Goal: Task Accomplishment & Management: Manage account settings

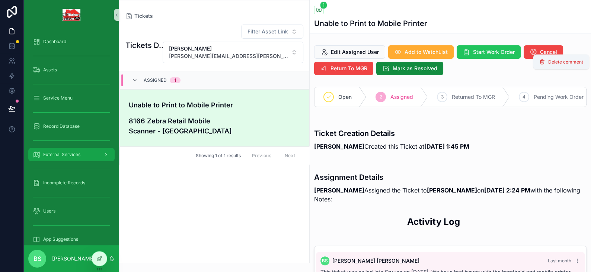
scroll to position [5, 0]
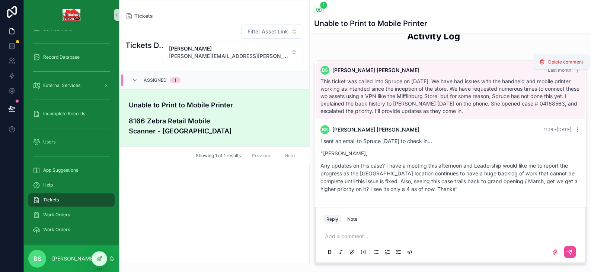
click at [143, 122] on h4 "8166 Zebra Retail Mobile Scanner - [GEOGRAPHIC_DATA]" at bounding box center [192, 126] width 127 height 20
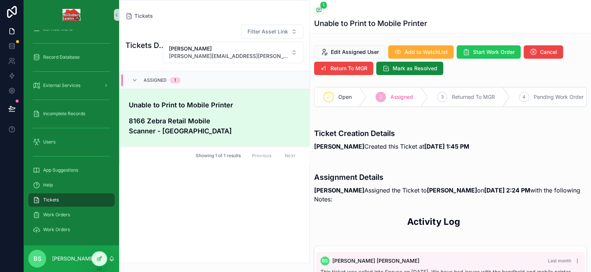
scroll to position [5, 0]
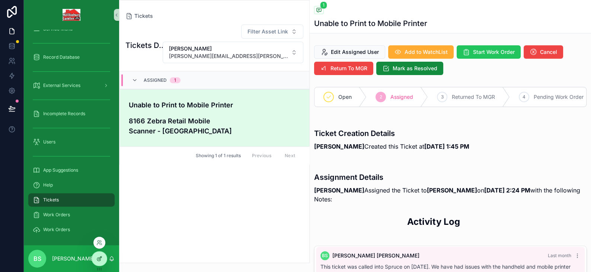
click at [101, 257] on icon at bounding box center [100, 258] width 3 height 3
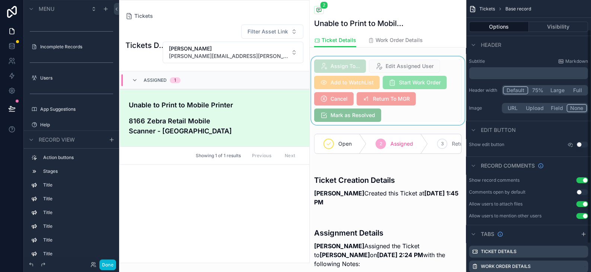
scroll to position [37, 0]
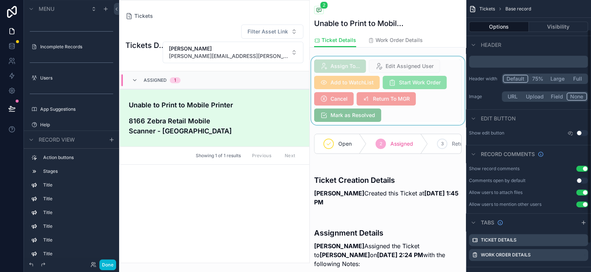
click at [404, 111] on div "scrollable content" at bounding box center [388, 91] width 156 height 68
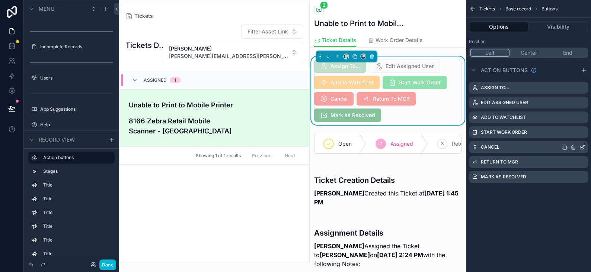
scroll to position [74, 0]
click at [580, 178] on icon "scrollable content" at bounding box center [581, 177] width 3 height 3
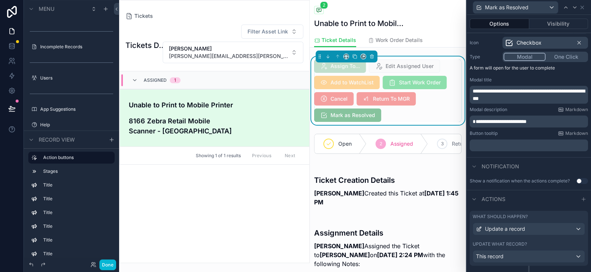
scroll to position [89, 0]
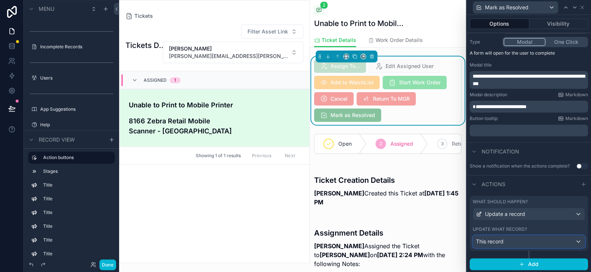
click at [508, 244] on div "This record" at bounding box center [529, 242] width 112 height 12
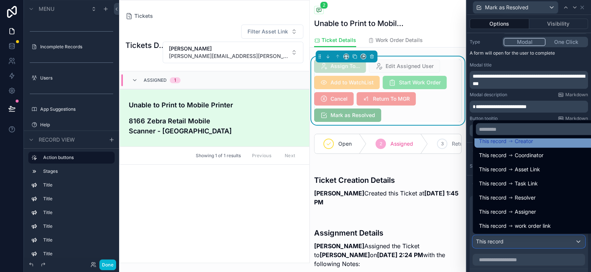
scroll to position [0, 0]
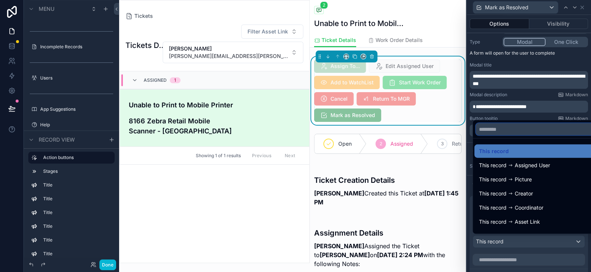
click at [512, 128] on input "text" at bounding box center [535, 130] width 118 height 12
click at [266, 193] on div "Tickets Dashboard Filter Asset Link [PERSON_NAME] [PERSON_NAME][EMAIL_ADDRESS][…" at bounding box center [214, 141] width 190 height 243
click at [558, 108] on div at bounding box center [529, 136] width 124 height 272
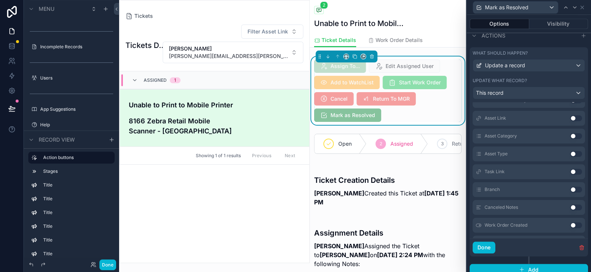
scroll to position [382, 0]
click at [570, 167] on button "Use setting" at bounding box center [576, 170] width 12 height 6
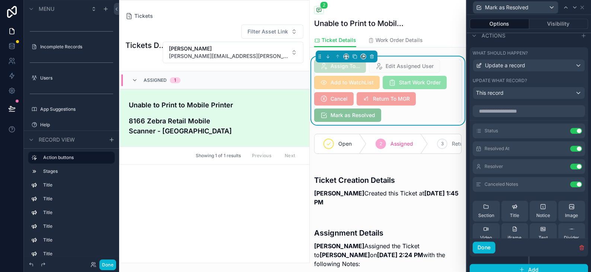
scroll to position [74, 0]
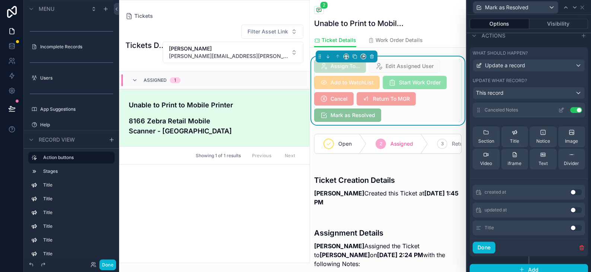
click at [561, 108] on icon at bounding box center [562, 109] width 3 height 3
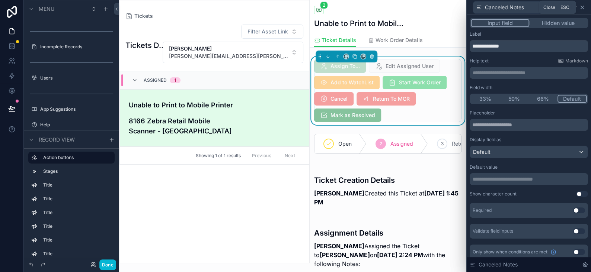
click at [584, 5] on icon at bounding box center [582, 7] width 6 height 6
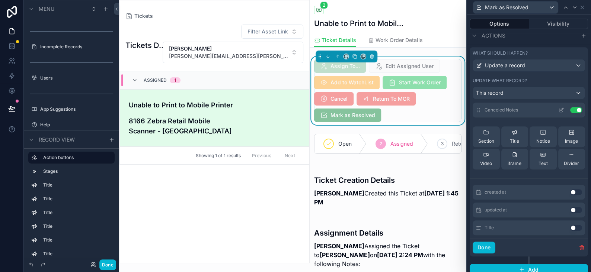
click at [570, 107] on button "Use setting" at bounding box center [576, 110] width 12 height 6
click at [12, 46] on icon at bounding box center [11, 45] width 7 height 7
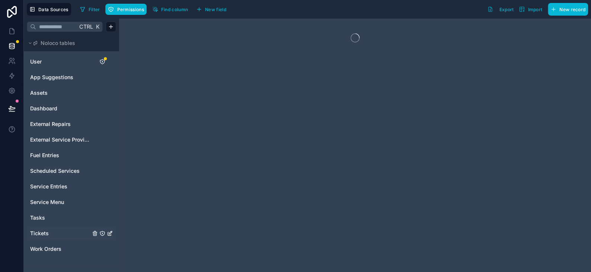
click at [45, 233] on span "Tickets" at bounding box center [39, 233] width 19 height 7
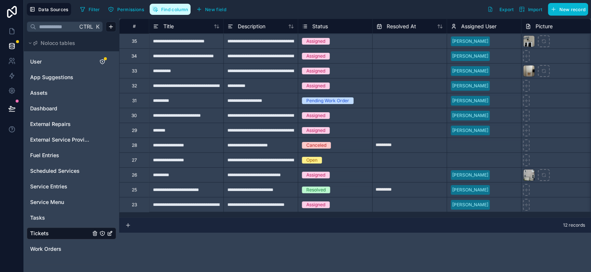
click at [170, 12] on span "Find column" at bounding box center [174, 10] width 27 height 6
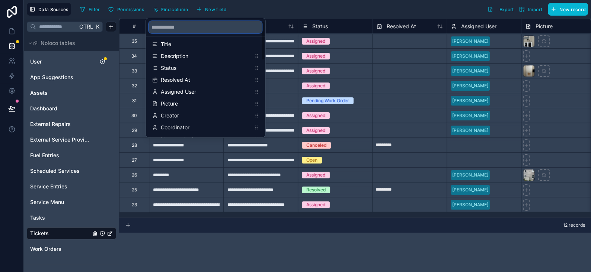
click at [175, 31] on input "scrollable content" at bounding box center [205, 27] width 113 height 12
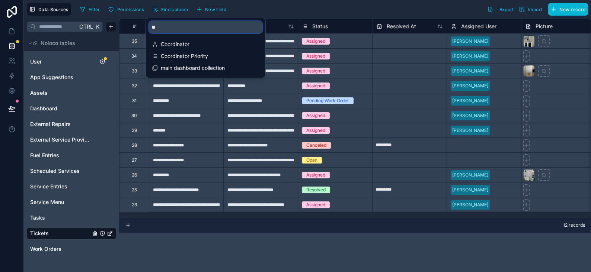
type input "*"
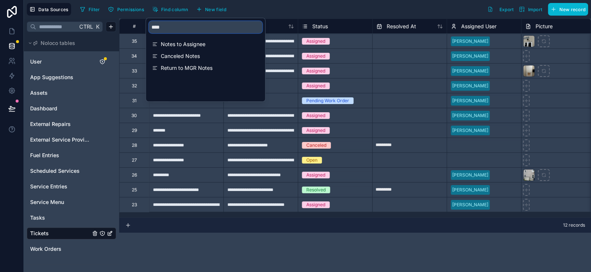
type input "*****"
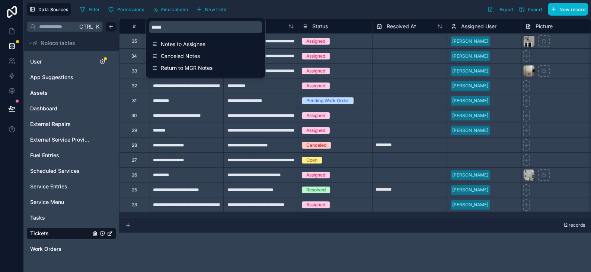
click at [208, 249] on div "**********" at bounding box center [355, 146] width 472 height 254
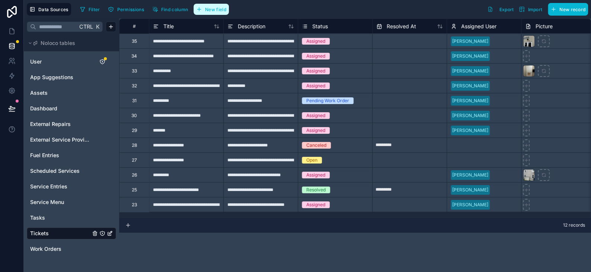
click at [215, 12] on span "New field" at bounding box center [215, 10] width 21 height 6
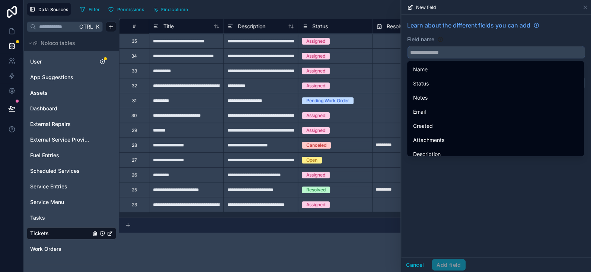
click at [430, 57] on input "text" at bounding box center [496, 53] width 177 height 12
click at [413, 270] on button "Cancel" at bounding box center [415, 265] width 28 height 12
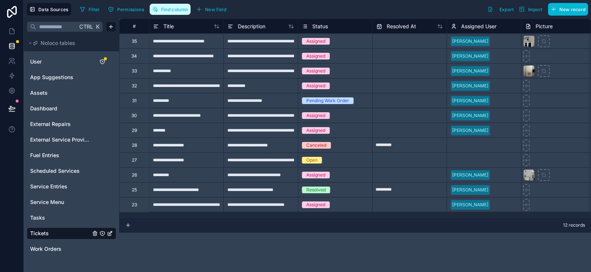
click at [172, 12] on button "Find column" at bounding box center [170, 9] width 41 height 11
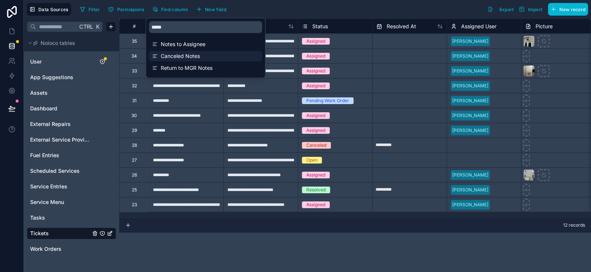
click at [183, 57] on span "Canceled Notes" at bounding box center [206, 55] width 90 height 7
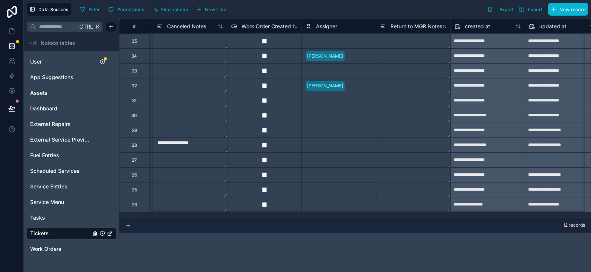
click at [261, 10] on div "Filter Permissions Find column New field Export Import New record" at bounding box center [332, 9] width 511 height 13
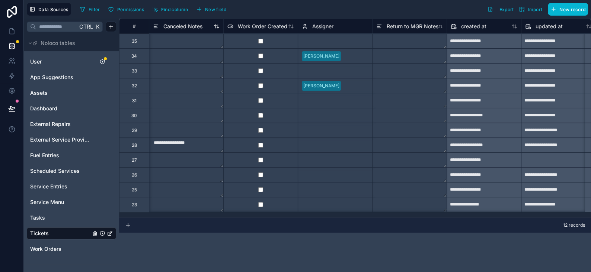
click at [180, 26] on span "Canceled Notes" at bounding box center [182, 26] width 39 height 7
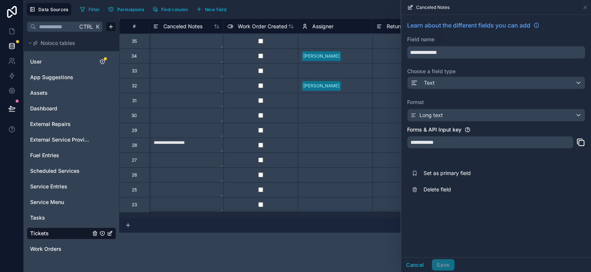
drag, startPoint x: 432, startPoint y: 52, endPoint x: 398, endPoint y: 49, distance: 34.8
click at [409, 52] on input "**********" at bounding box center [496, 53] width 177 height 12
type input "**********"
click at [441, 263] on button "Save" at bounding box center [443, 265] width 22 height 12
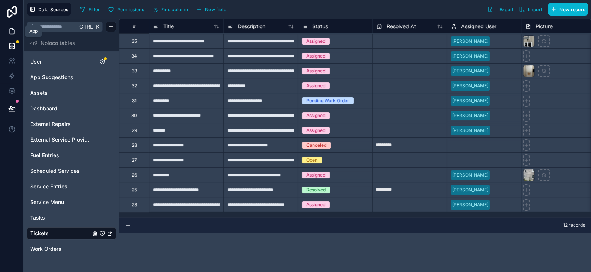
click at [12, 29] on icon at bounding box center [12, 29] width 1 height 1
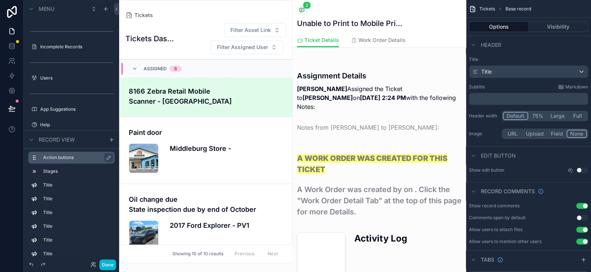
scroll to position [149, 0]
click at [188, 95] on h4 "8166 Zebra Retail Mobile Scanner - [GEOGRAPHIC_DATA]" at bounding box center [186, 96] width 114 height 20
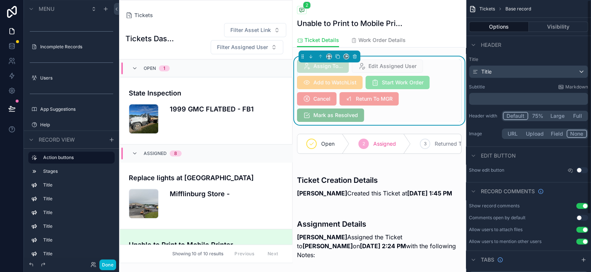
click at [405, 88] on span "Start Work Order" at bounding box center [398, 82] width 64 height 13
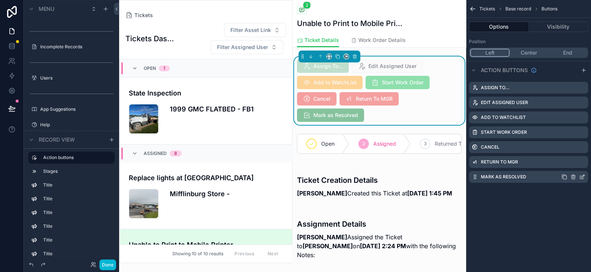
click at [583, 176] on icon "scrollable content" at bounding box center [583, 175] width 1 height 1
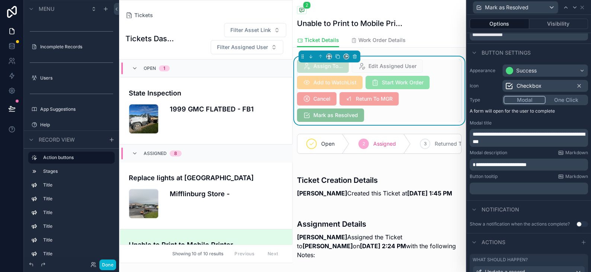
scroll to position [89, 0]
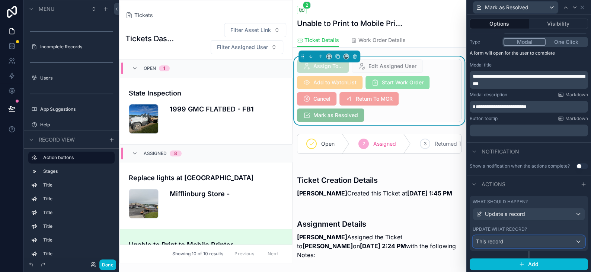
click at [515, 239] on div "This record" at bounding box center [529, 242] width 112 height 12
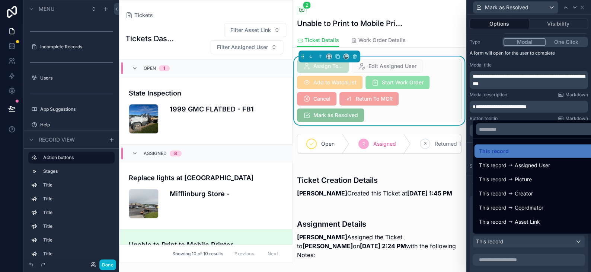
click at [515, 239] on div at bounding box center [529, 136] width 124 height 272
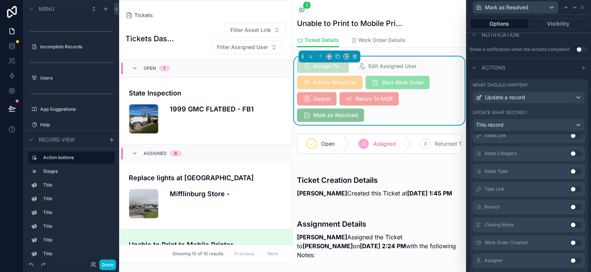
scroll to position [372, 0]
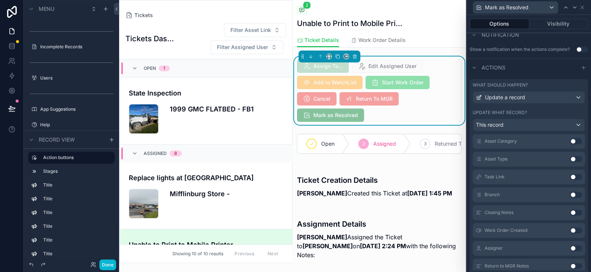
click at [570, 212] on button "Use setting" at bounding box center [576, 213] width 12 height 6
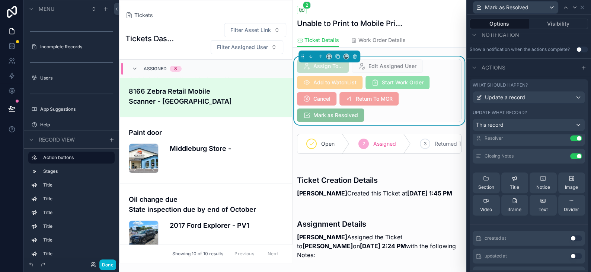
scroll to position [17, 0]
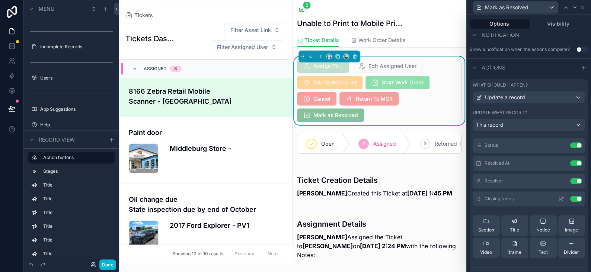
click at [558, 198] on icon at bounding box center [561, 199] width 6 height 6
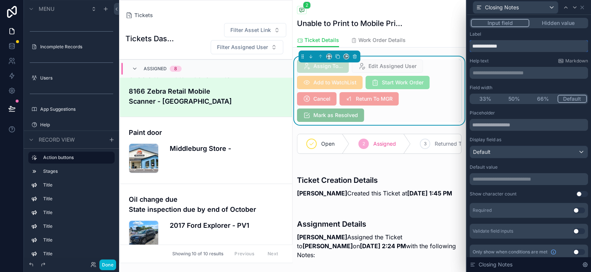
drag, startPoint x: 516, startPoint y: 45, endPoint x: 457, endPoint y: 45, distance: 58.8
click at [457, 45] on div "**********" at bounding box center [295, 136] width 591 height 272
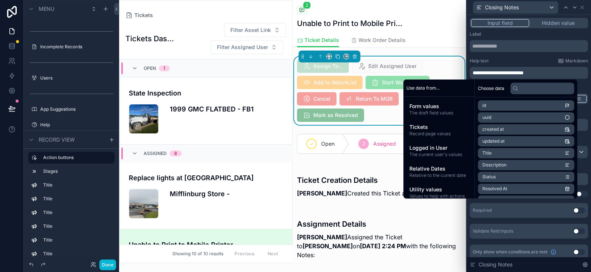
scroll to position [0, 0]
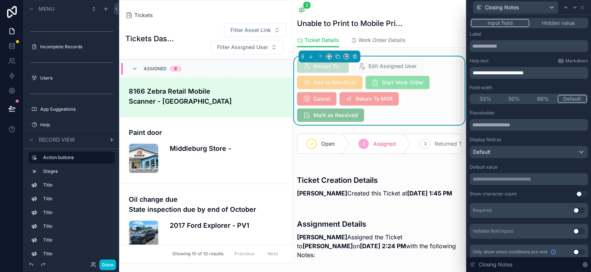
click at [481, 70] on span "**********" at bounding box center [498, 72] width 51 height 5
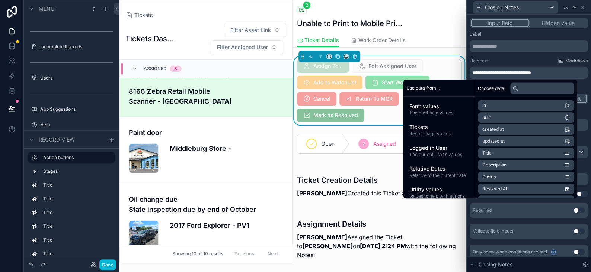
click at [564, 71] on p "**********" at bounding box center [530, 72] width 114 height 7
click at [532, 211] on div "Required Use setting" at bounding box center [529, 210] width 118 height 15
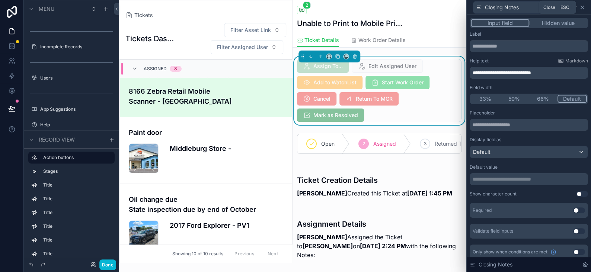
click at [580, 6] on icon at bounding box center [582, 7] width 6 height 6
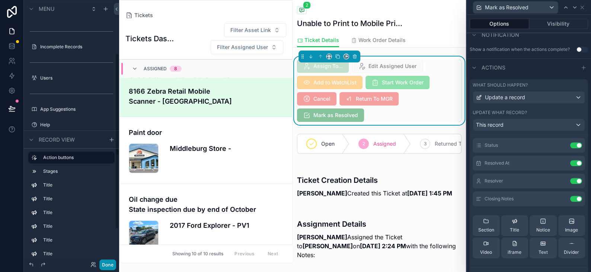
click at [103, 265] on button "Done" at bounding box center [107, 265] width 17 height 11
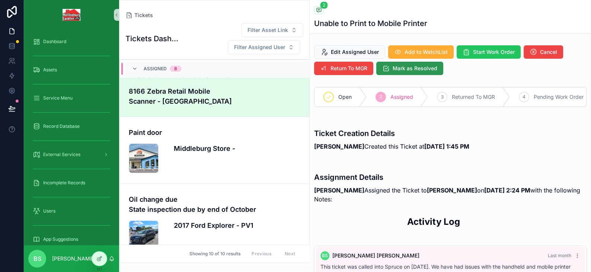
click at [415, 72] on span "Mark as Resolved" at bounding box center [415, 68] width 45 height 7
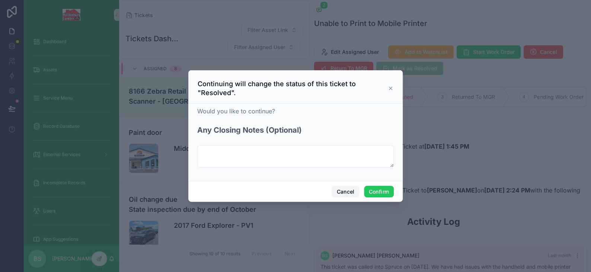
click at [343, 192] on button "Cancel" at bounding box center [346, 192] width 28 height 12
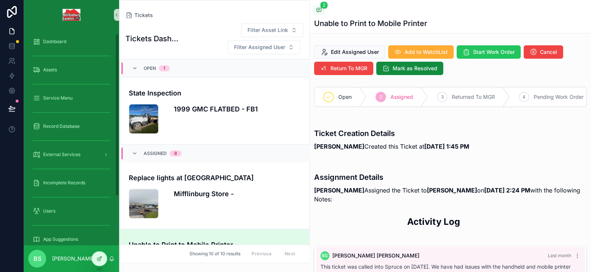
scroll to position [69, 0]
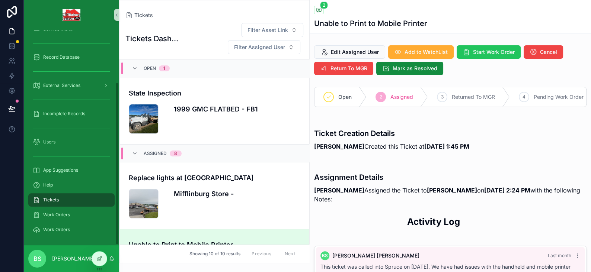
click at [54, 198] on span "Tickets" at bounding box center [51, 200] width 16 height 6
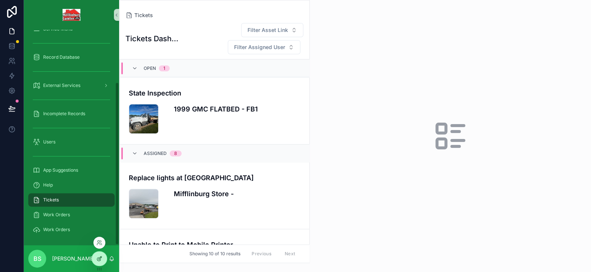
click at [100, 261] on icon at bounding box center [99, 259] width 6 height 6
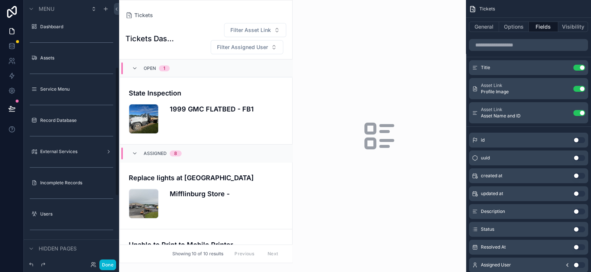
scroll to position [136, 0]
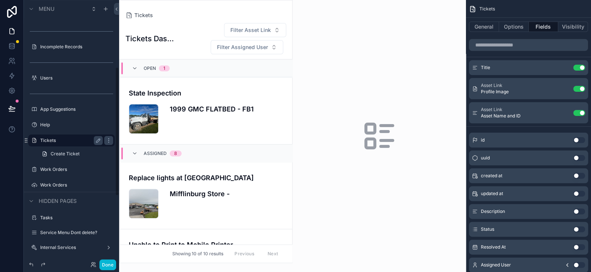
click at [48, 141] on label "Tickets" at bounding box center [70, 141] width 60 height 6
click at [485, 28] on button "General" at bounding box center [484, 27] width 30 height 10
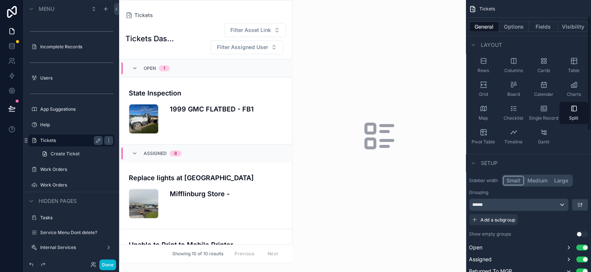
scroll to position [37, 0]
click at [517, 29] on button "Options" at bounding box center [514, 27] width 30 height 10
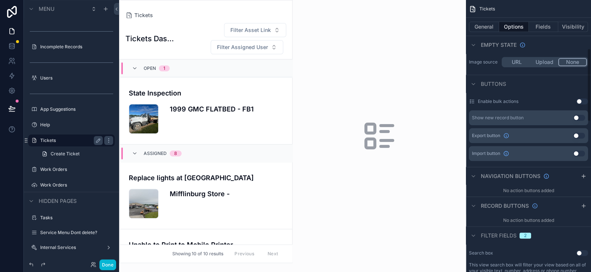
scroll to position [186, 0]
click at [575, 115] on button "Use setting" at bounding box center [579, 117] width 12 height 6
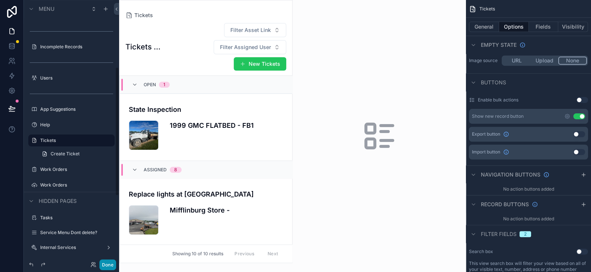
click at [105, 270] on button "Done" at bounding box center [107, 265] width 17 height 11
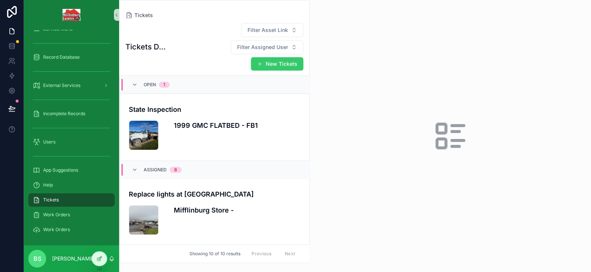
click at [271, 57] on button "New Tickets" at bounding box center [277, 63] width 52 height 13
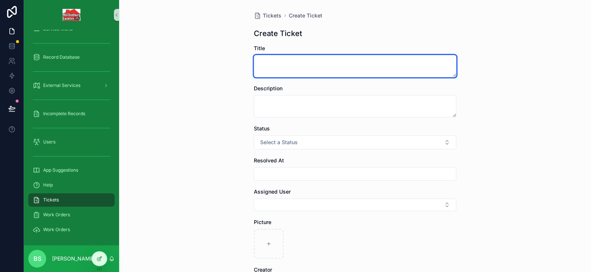
click at [291, 60] on textarea "scrollable content" at bounding box center [355, 66] width 202 height 22
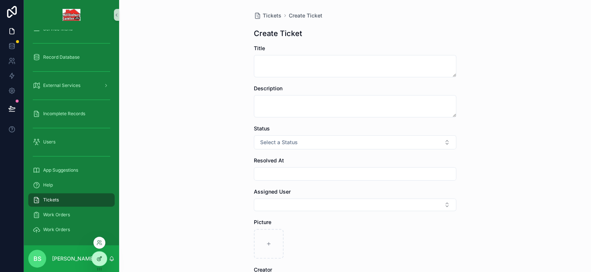
click at [99, 264] on div at bounding box center [99, 259] width 15 height 14
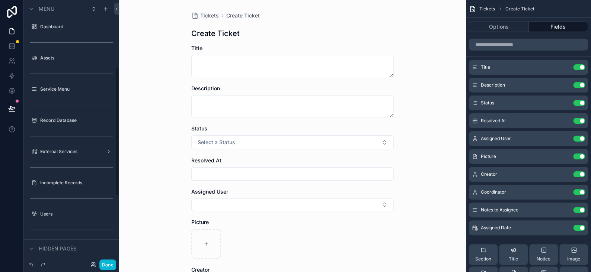
scroll to position [136, 0]
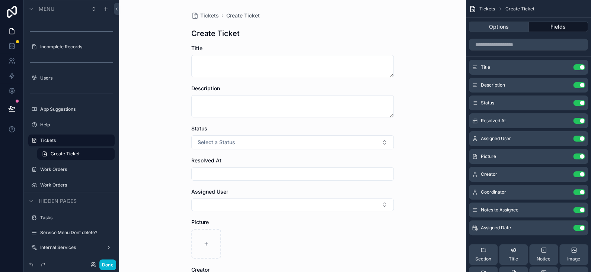
click at [503, 26] on button "Options" at bounding box center [499, 27] width 60 height 10
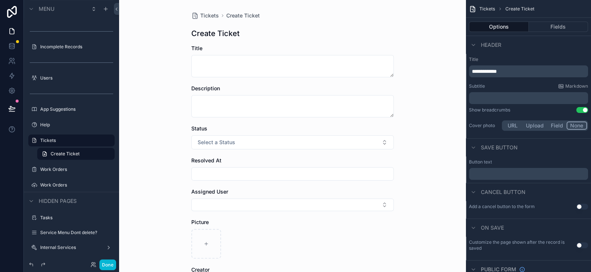
click at [583, 110] on button "Use setting" at bounding box center [582, 110] width 12 height 6
click at [490, 73] on span "**********" at bounding box center [484, 71] width 25 height 5
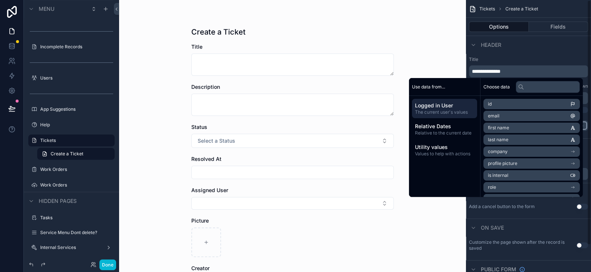
click at [490, 73] on span "**********" at bounding box center [486, 71] width 29 height 5
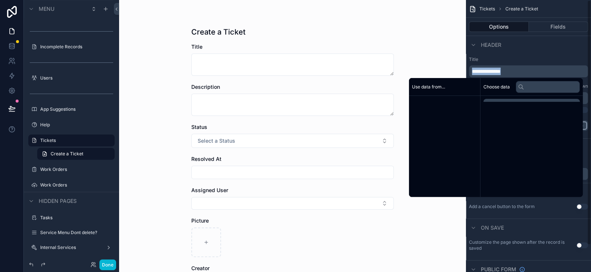
click at [490, 73] on span "**********" at bounding box center [486, 71] width 29 height 5
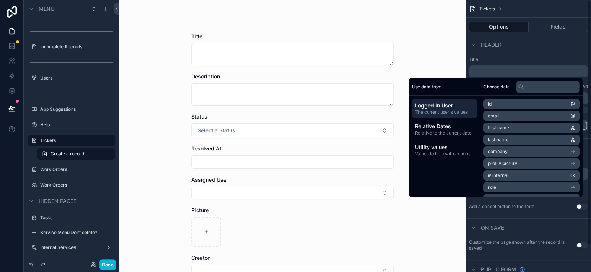
click at [513, 57] on label "Title" at bounding box center [528, 60] width 119 height 6
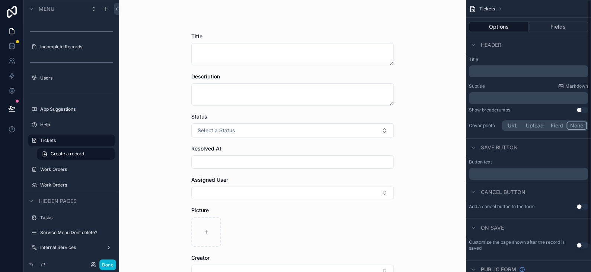
click at [487, 96] on p "﻿" at bounding box center [529, 98] width 115 height 7
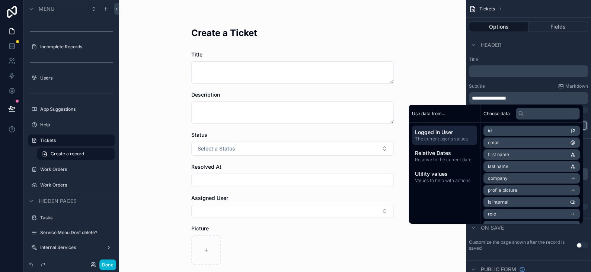
click at [540, 50] on div "Header" at bounding box center [528, 45] width 125 height 18
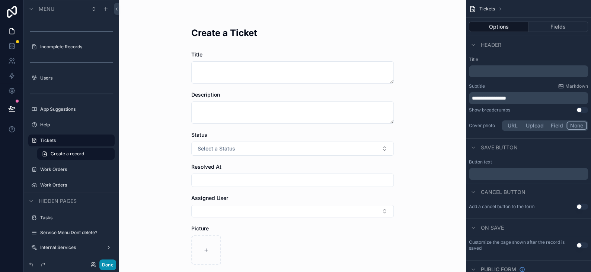
click at [103, 266] on button "Done" at bounding box center [107, 265] width 17 height 11
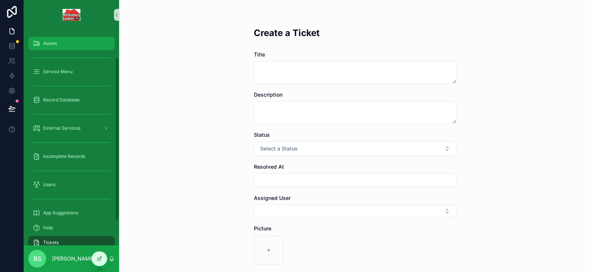
scroll to position [0, 0]
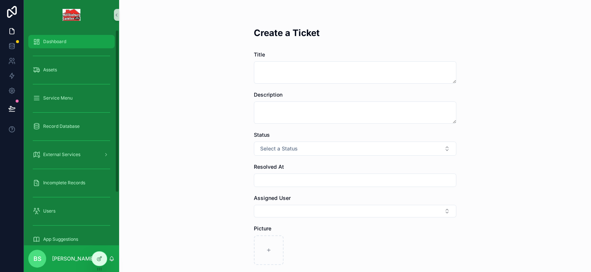
click at [58, 38] on div "Dashboard" at bounding box center [71, 42] width 77 height 12
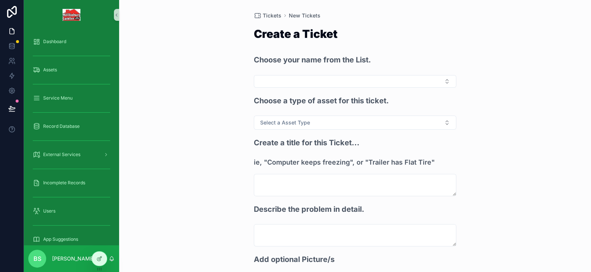
click at [510, 132] on div "Tickets New Tickets Create a Ticket Choose your name from the List. Choose a ty…" at bounding box center [355, 136] width 472 height 272
click at [171, 65] on div "Tickets New Tickets Create a Ticket Choose your name from the List. Choose a ty…" at bounding box center [355, 136] width 472 height 272
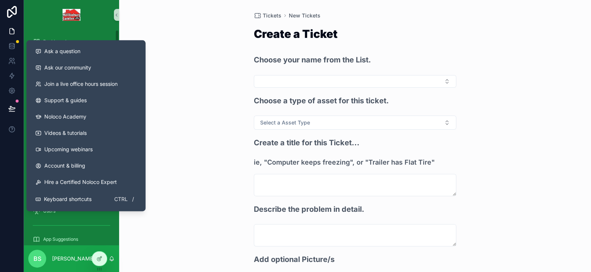
click at [182, 197] on div "Tickets New Tickets Create a Ticket Choose your name from the List. Choose a ty…" at bounding box center [355, 136] width 472 height 272
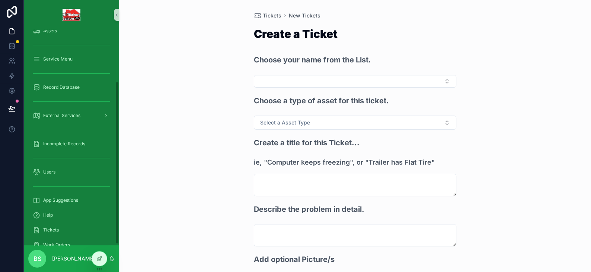
scroll to position [69, 0]
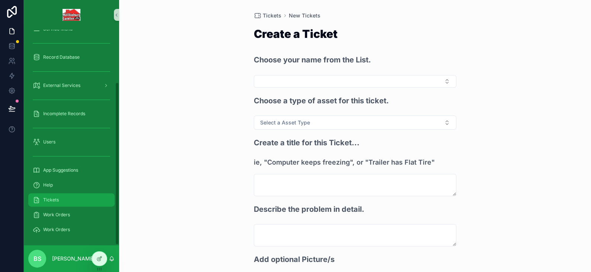
click at [58, 204] on div "Tickets" at bounding box center [71, 200] width 77 height 12
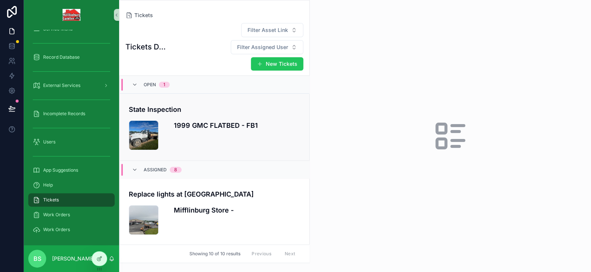
click at [226, 121] on div "1999 GMC FLATBED - FB1" at bounding box center [237, 136] width 127 height 30
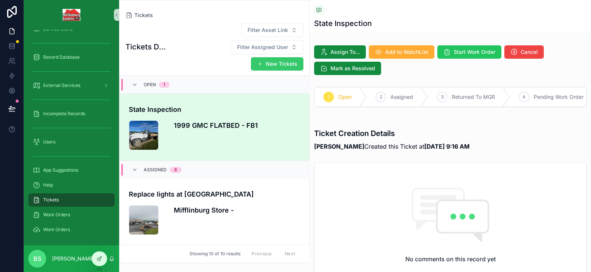
click at [265, 57] on button "New Tickets" at bounding box center [277, 63] width 52 height 13
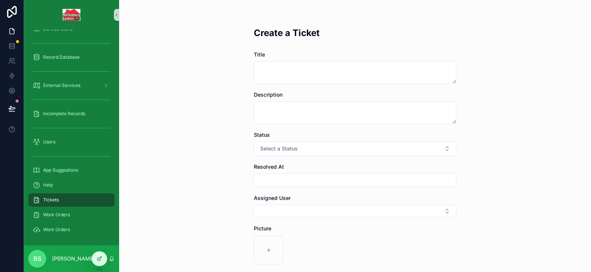
click at [277, 84] on form "Title Description Status Select a Status Resolved At Assigned User Picture Crea…" at bounding box center [355, 261] width 202 height 420
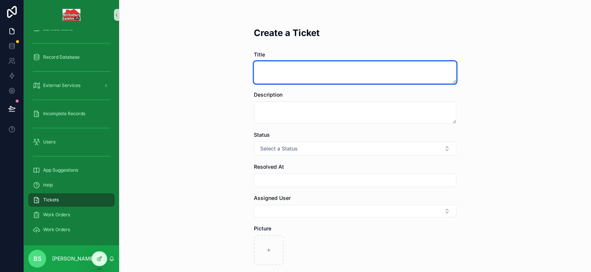
click at [281, 76] on textarea "scrollable content" at bounding box center [355, 72] width 202 height 22
drag, startPoint x: 278, startPoint y: 71, endPoint x: 229, endPoint y: 67, distance: 49.7
click at [230, 67] on div "Create a Ticket Title **** Description Status Select a Status Resolved At Assig…" at bounding box center [355, 136] width 472 height 272
type textarea "****"
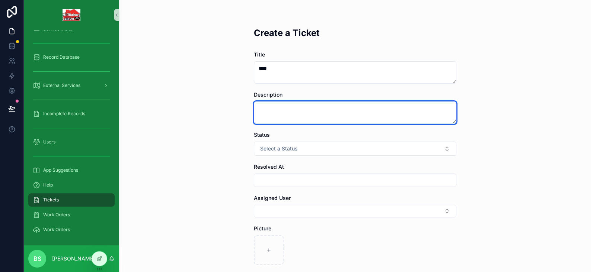
click at [280, 109] on textarea "scrollable content" at bounding box center [355, 113] width 202 height 22
paste textarea "****"
type textarea "****"
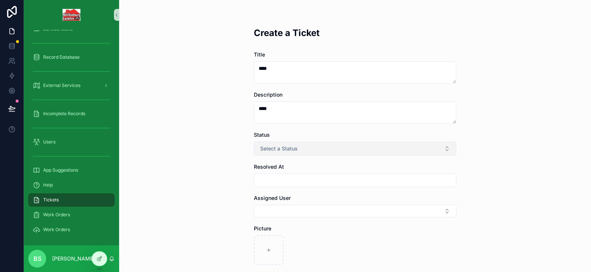
click at [290, 146] on span "Select a Status" at bounding box center [279, 148] width 38 height 7
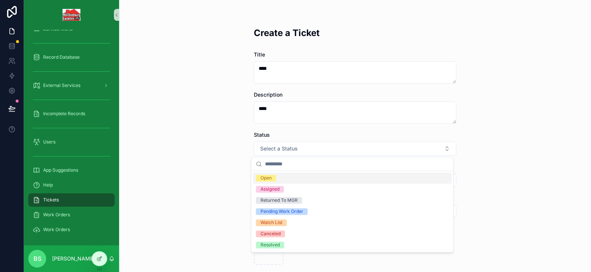
click at [280, 176] on div "Open" at bounding box center [352, 178] width 199 height 11
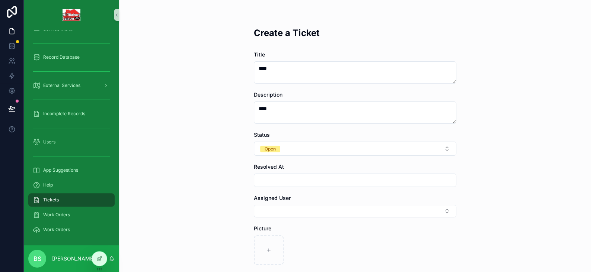
click at [275, 181] on input "scrollable content" at bounding box center [355, 180] width 202 height 10
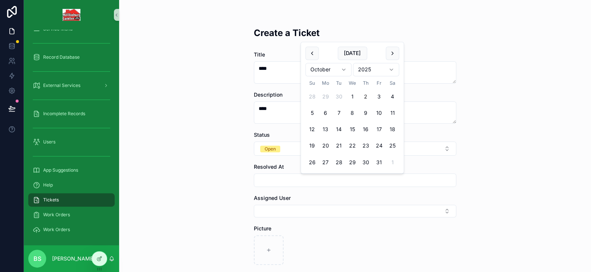
click at [217, 170] on div "Create a Ticket Title **** Description **** Status Open Resolved At Assigned Us…" at bounding box center [355, 136] width 472 height 272
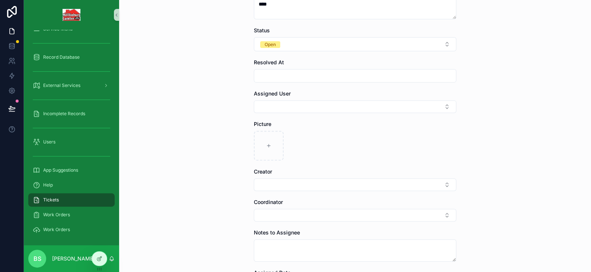
scroll to position [149, 0]
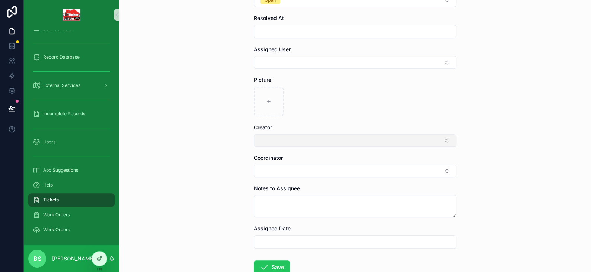
click at [269, 140] on button "Select Button" at bounding box center [355, 140] width 202 height 13
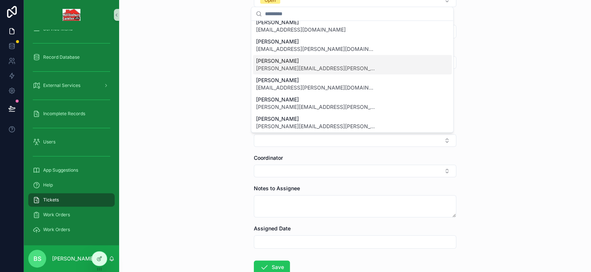
scroll to position [143, 0]
click at [278, 117] on span "[PERSON_NAME]" at bounding box center [315, 117] width 119 height 7
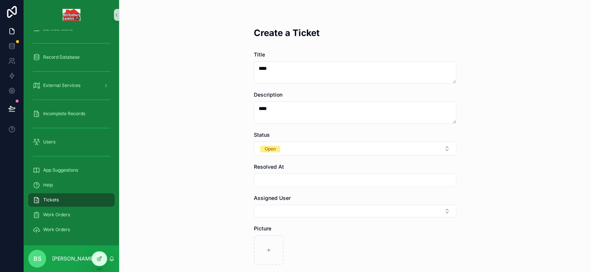
scroll to position [207, 0]
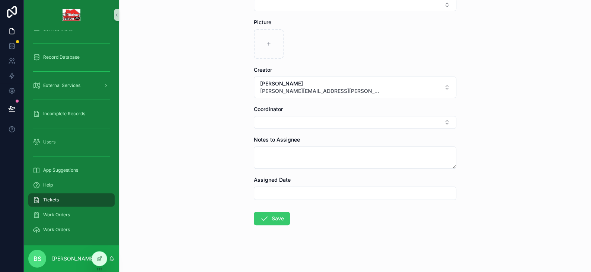
click at [266, 218] on button "Save" at bounding box center [272, 218] width 36 height 13
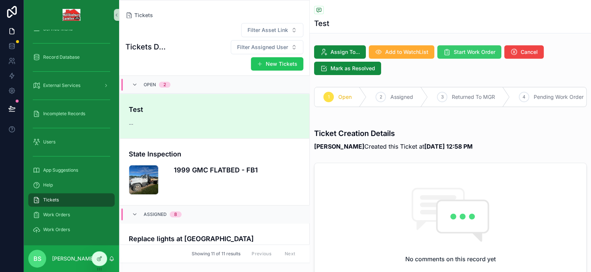
click at [488, 51] on span "Start Work Order" at bounding box center [475, 51] width 42 height 7
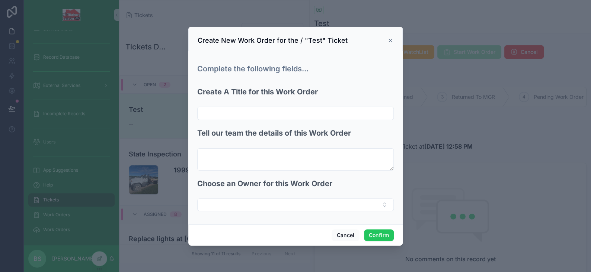
click at [233, 116] on input "text" at bounding box center [296, 113] width 196 height 10
type input "*******"
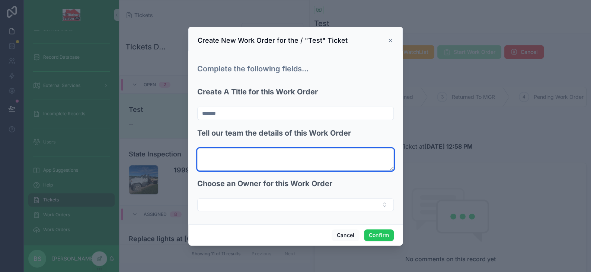
click at [238, 154] on textarea at bounding box center [295, 160] width 197 height 22
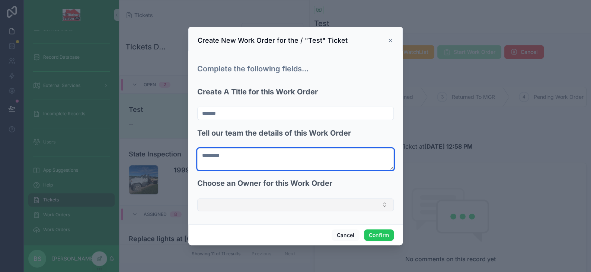
type textarea "*********"
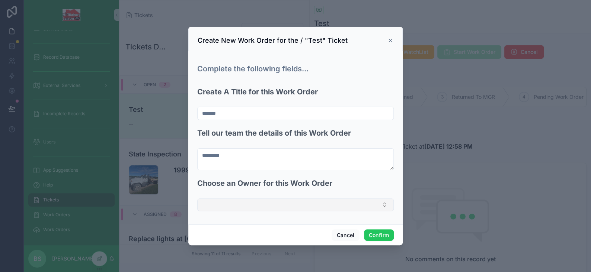
click at [224, 203] on button "Select Button" at bounding box center [295, 205] width 197 height 13
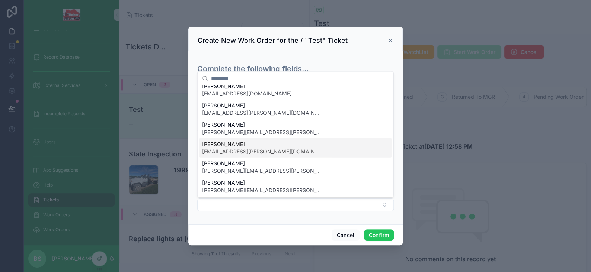
scroll to position [143, 0]
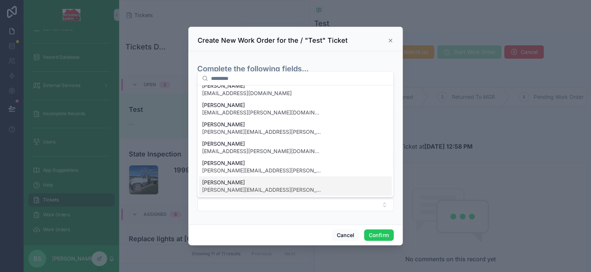
click at [239, 177] on div "[PERSON_NAME] [PERSON_NAME][EMAIL_ADDRESS][PERSON_NAME][DOMAIN_NAME]" at bounding box center [295, 186] width 193 height 19
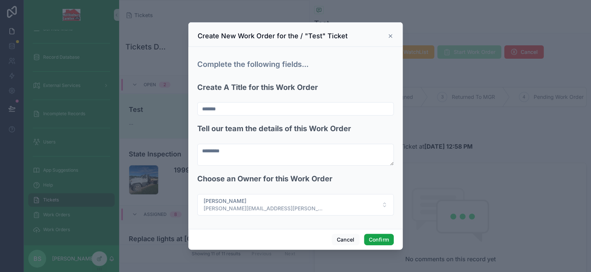
click at [374, 239] on button "Confirm" at bounding box center [379, 240] width 30 height 12
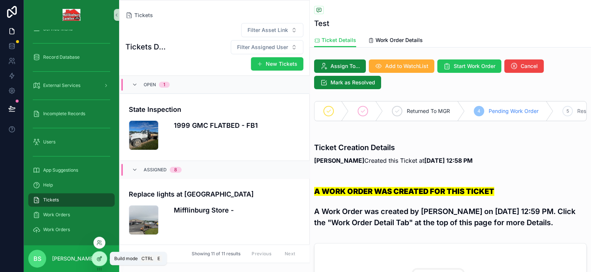
click at [100, 260] on icon at bounding box center [99, 259] width 6 height 6
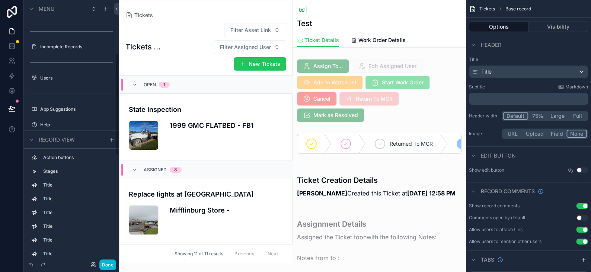
scroll to position [608, 0]
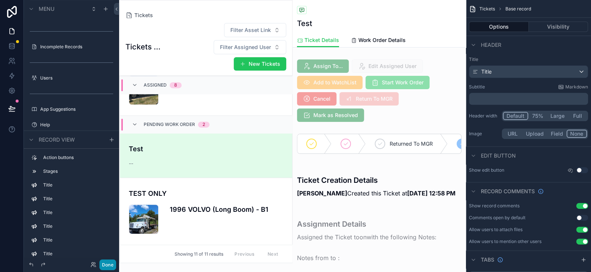
click at [104, 266] on button "Done" at bounding box center [107, 265] width 17 height 11
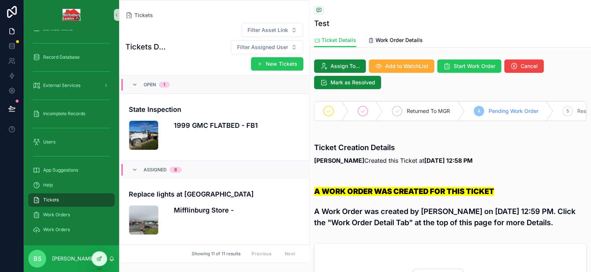
scroll to position [581, 0]
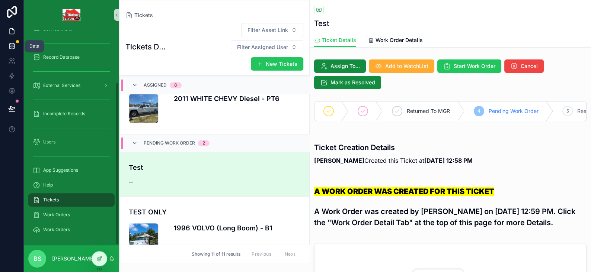
click at [13, 47] on icon at bounding box center [11, 45] width 5 height 3
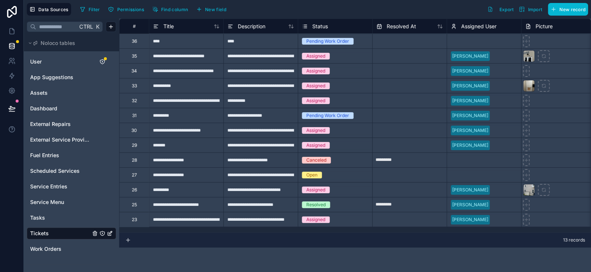
click at [329, 25] on div "Status" at bounding box center [335, 26] width 67 height 9
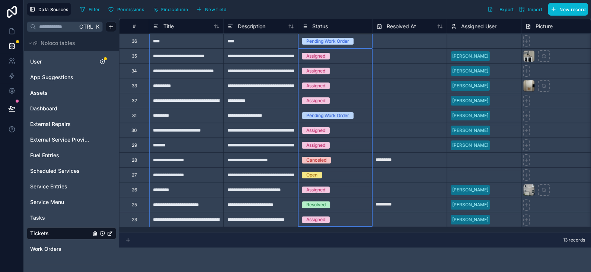
click at [318, 25] on span "Status" at bounding box center [320, 26] width 16 height 7
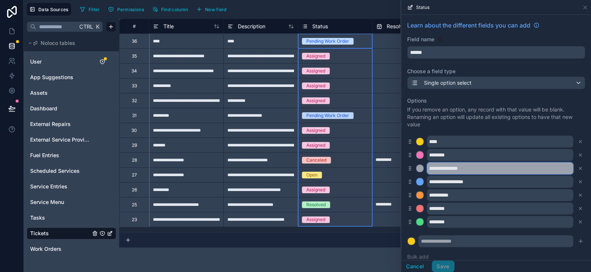
click at [451, 169] on input "**********" at bounding box center [500, 169] width 146 height 12
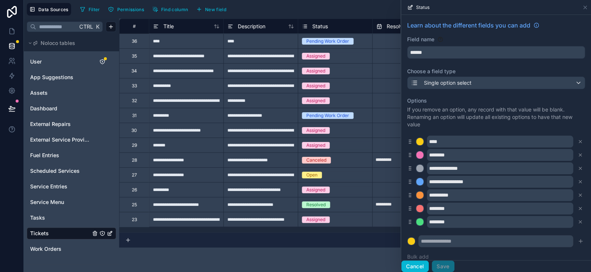
click at [422, 270] on button "Cancel" at bounding box center [415, 267] width 28 height 12
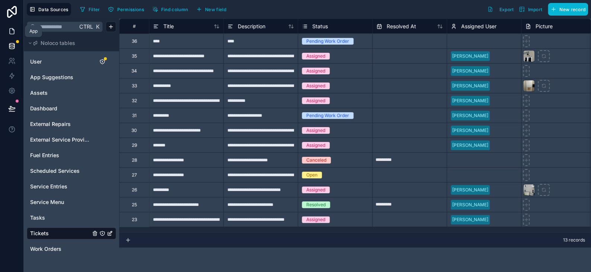
click at [8, 28] on icon at bounding box center [11, 31] width 7 height 7
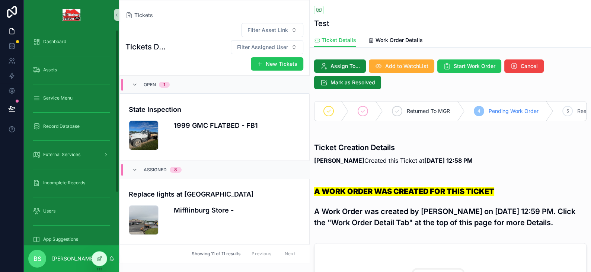
scroll to position [581, 0]
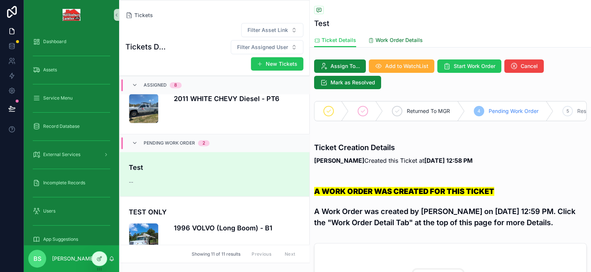
click at [408, 41] on span "Work Order Details" at bounding box center [399, 39] width 47 height 7
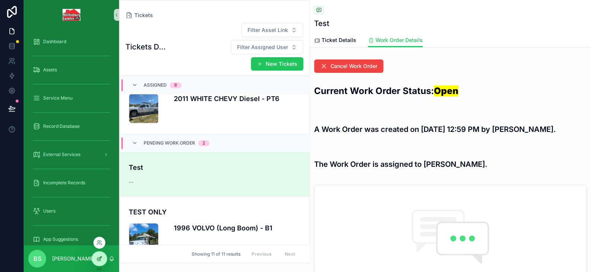
click at [95, 256] on div at bounding box center [99, 259] width 15 height 14
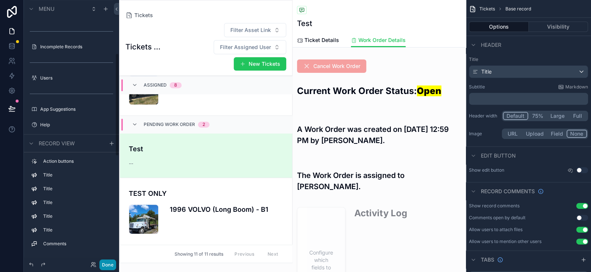
click at [108, 264] on button "Done" at bounding box center [107, 265] width 17 height 11
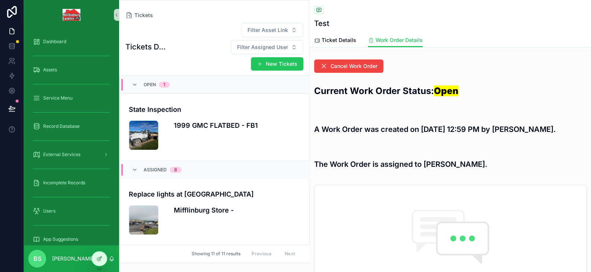
scroll to position [581, 0]
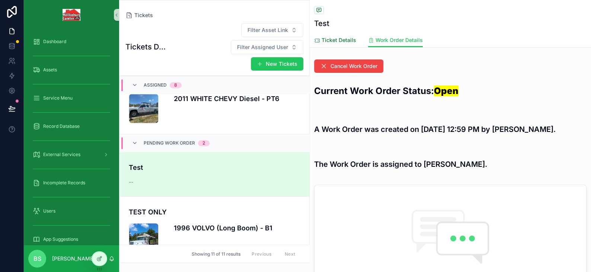
click at [326, 36] on span "Ticket Details" at bounding box center [339, 39] width 35 height 7
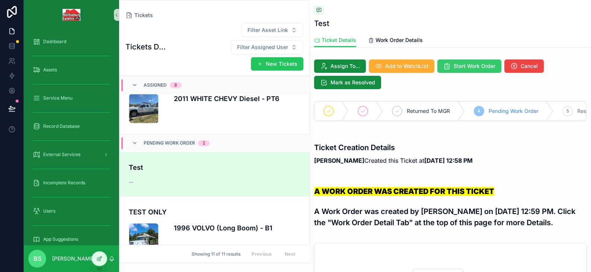
click at [465, 66] on span "Start Work Order" at bounding box center [475, 66] width 42 height 7
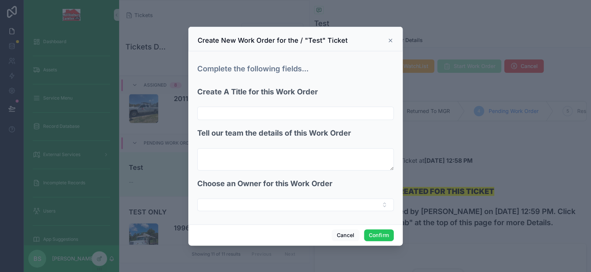
click at [286, 118] on input "text" at bounding box center [296, 113] width 196 height 10
type input "******"
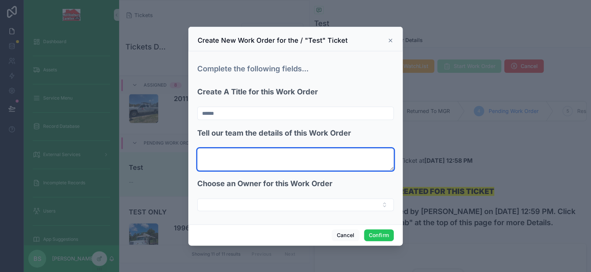
click at [223, 155] on textarea at bounding box center [295, 160] width 197 height 22
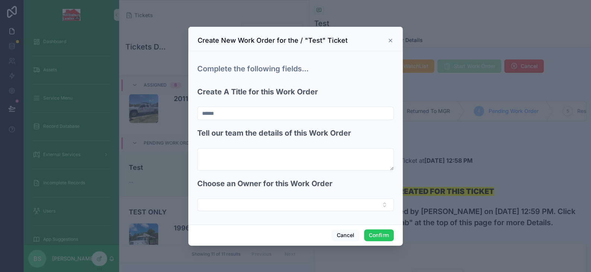
drag, startPoint x: 227, startPoint y: 117, endPoint x: 189, endPoint y: 115, distance: 37.3
click at [189, 115] on div "Complete the following fields... Create A Title for this Work Order ****** Tell…" at bounding box center [295, 138] width 214 height 174
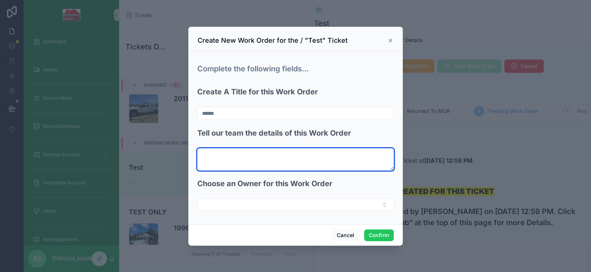
click at [234, 155] on textarea at bounding box center [295, 160] width 197 height 22
paste textarea "******"
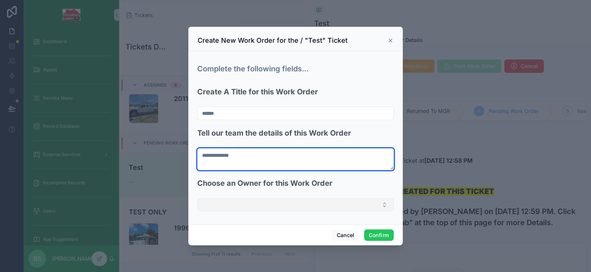
type textarea "**********"
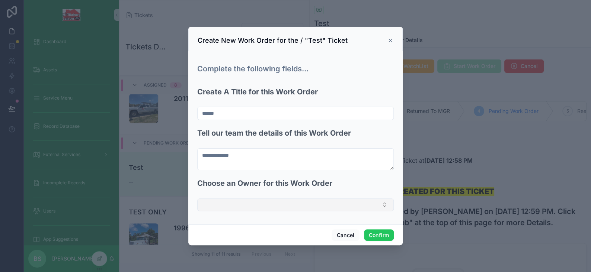
click at [237, 202] on button "Select Button" at bounding box center [295, 205] width 197 height 13
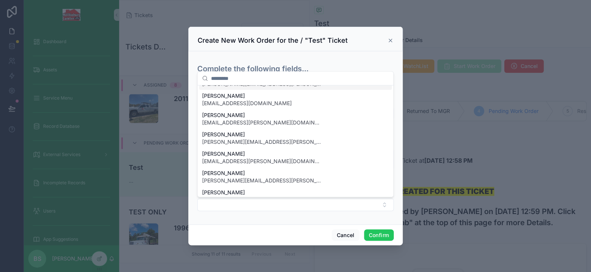
scroll to position [143, 0]
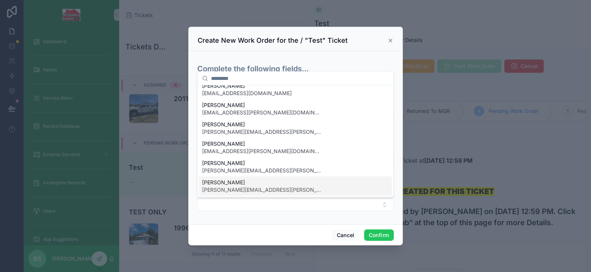
click at [236, 182] on span "[PERSON_NAME]" at bounding box center [261, 182] width 119 height 7
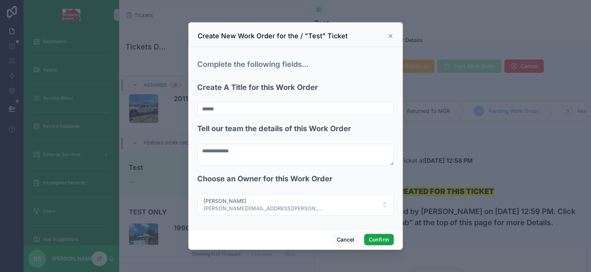
click at [373, 238] on button "Confirm" at bounding box center [379, 240] width 30 height 12
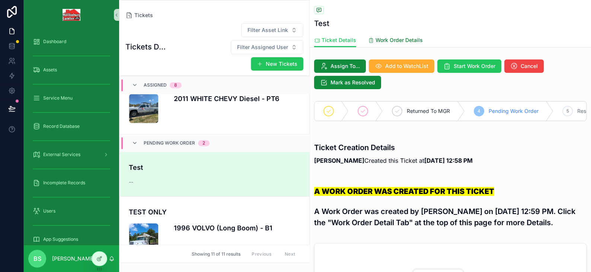
click at [384, 39] on span "Work Order Details" at bounding box center [399, 39] width 47 height 7
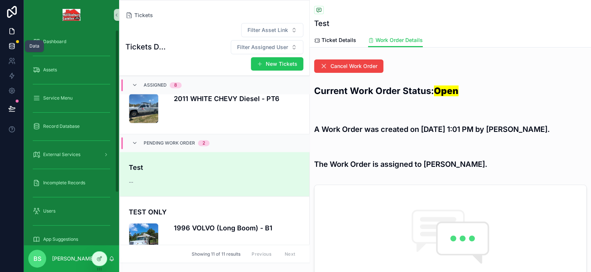
click at [16, 48] on link at bounding box center [11, 46] width 23 height 15
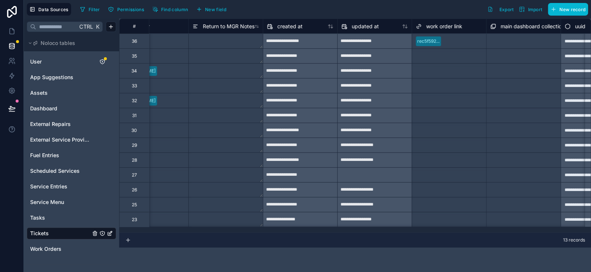
scroll to position [0, 1533]
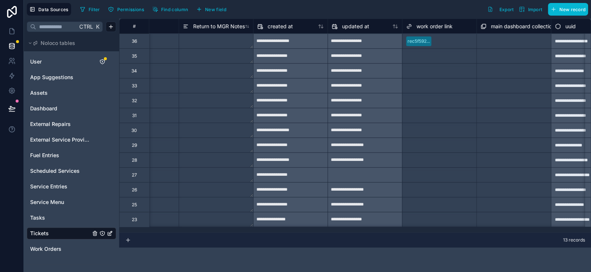
click at [446, 41] on div at bounding box center [453, 41] width 38 height 7
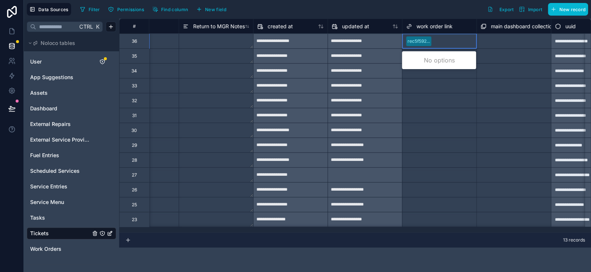
click at [455, 41] on div at bounding box center [453, 41] width 38 height 7
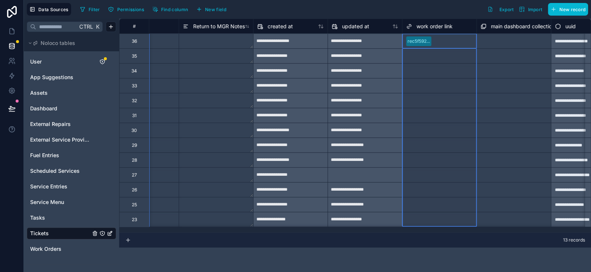
click at [441, 28] on span "work order link" at bounding box center [434, 26] width 36 height 7
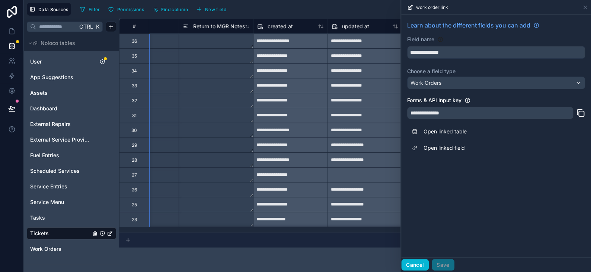
click at [411, 264] on button "Cancel" at bounding box center [415, 265] width 28 height 12
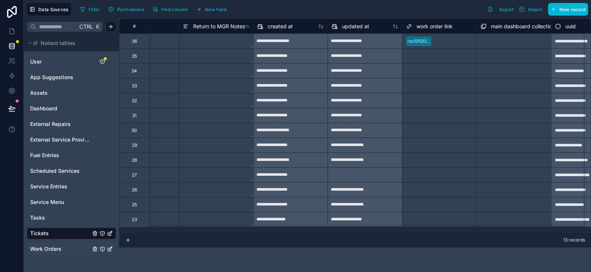
click at [58, 247] on span "Work Orders" at bounding box center [45, 249] width 31 height 7
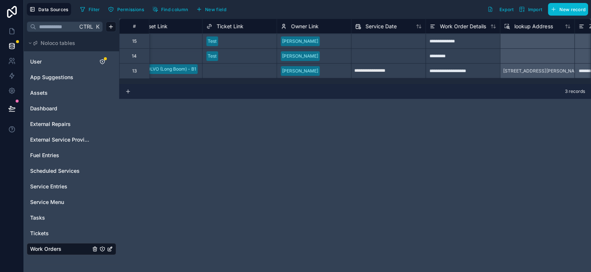
scroll to position [0, 299]
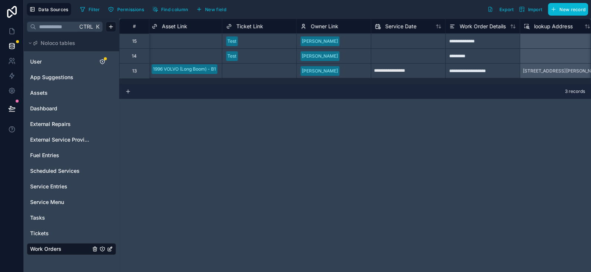
click at [252, 26] on span "Ticket Link" at bounding box center [249, 26] width 27 height 7
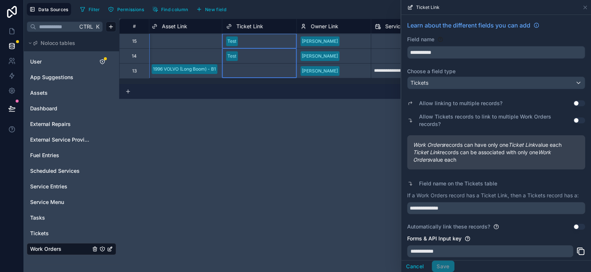
click at [573, 118] on button "Use setting" at bounding box center [579, 121] width 12 height 6
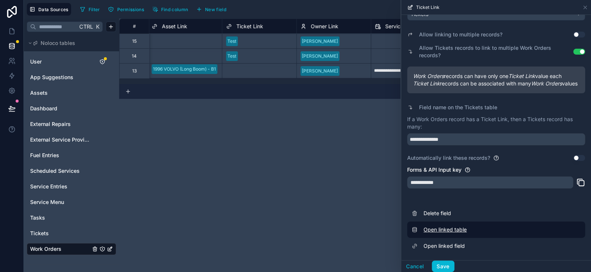
scroll to position [76, 0]
click at [441, 264] on button "Save" at bounding box center [443, 267] width 22 height 12
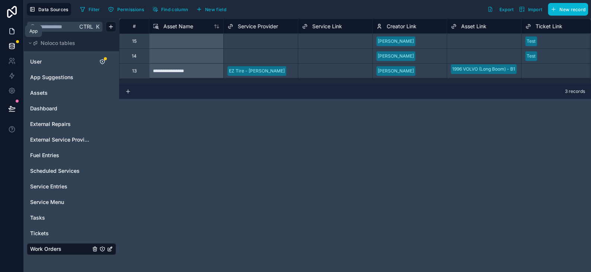
click at [14, 33] on icon at bounding box center [11, 31] width 7 height 7
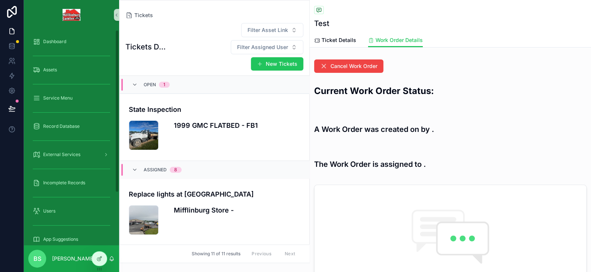
scroll to position [581, 0]
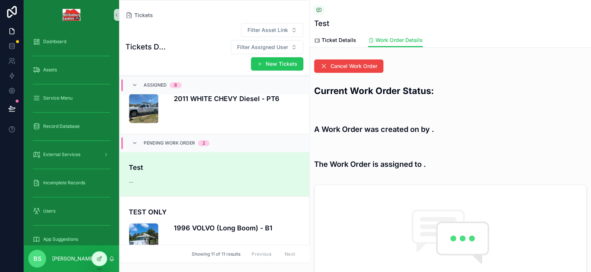
click at [248, 163] on div "Test --" at bounding box center [215, 174] width 172 height 23
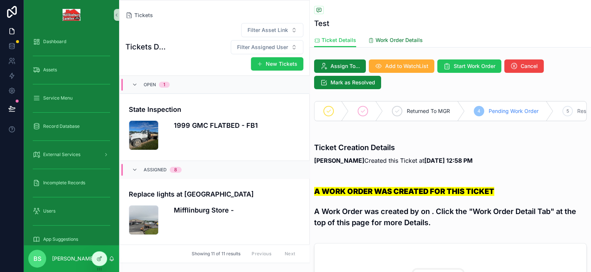
click at [385, 36] on link "Work Order Details" at bounding box center [395, 40] width 55 height 15
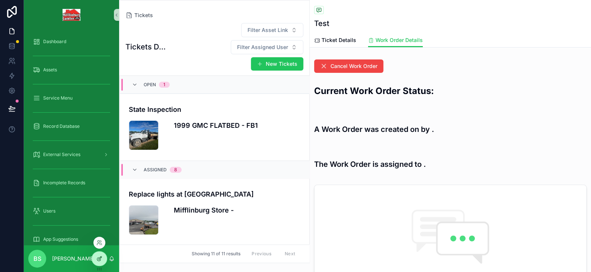
click at [105, 261] on div at bounding box center [99, 259] width 15 height 14
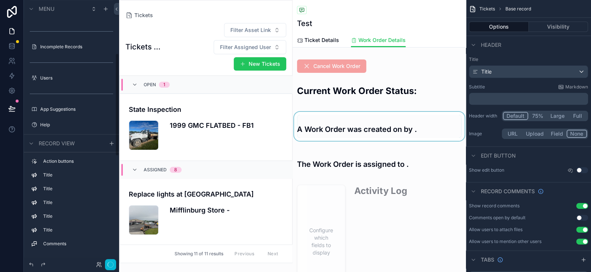
scroll to position [608, 0]
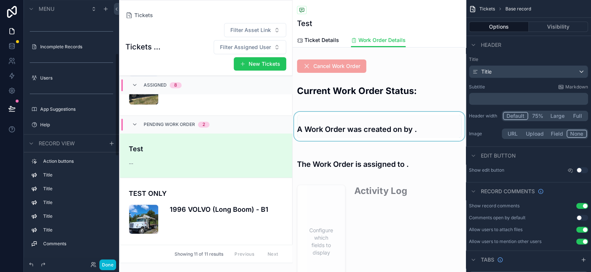
click at [393, 131] on div "scrollable content" at bounding box center [379, 126] width 173 height 29
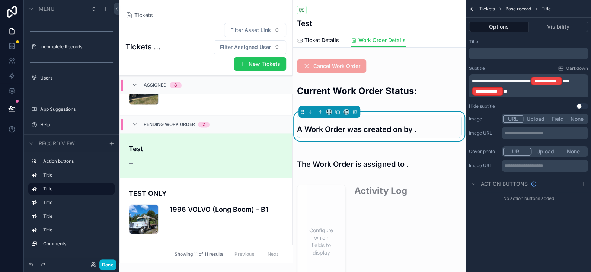
click at [569, 80] on span "**" at bounding box center [565, 81] width 7 height 4
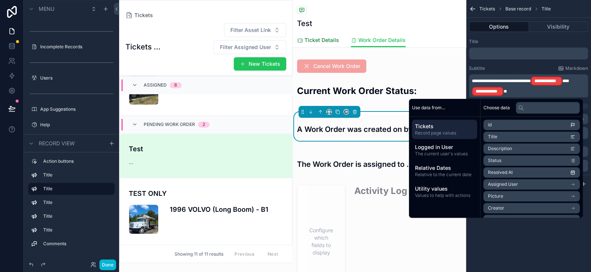
click at [320, 40] on span "Ticket Details" at bounding box center [321, 39] width 35 height 7
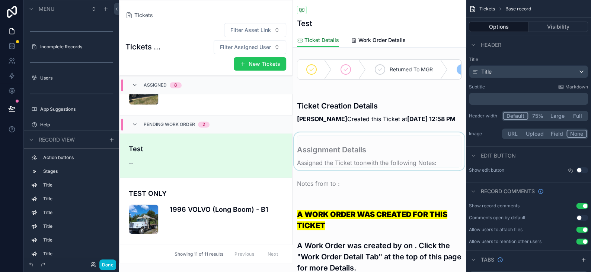
scroll to position [112, 0]
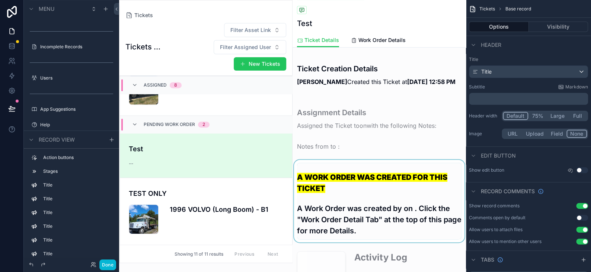
click at [411, 222] on div "scrollable content" at bounding box center [379, 201] width 173 height 83
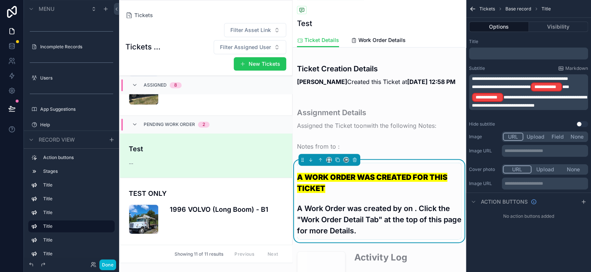
click at [569, 89] on span "**" at bounding box center [565, 87] width 7 height 4
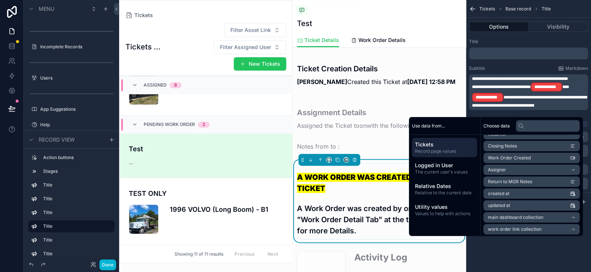
scroll to position [236, 0]
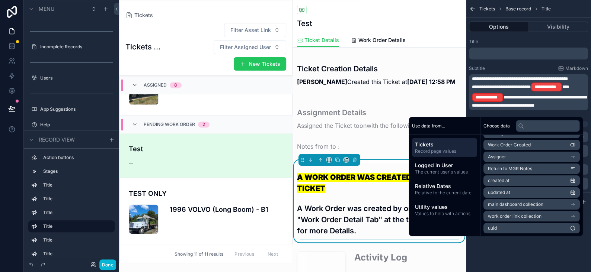
click at [514, 216] on span "work order link collection" at bounding box center [515, 217] width 54 height 6
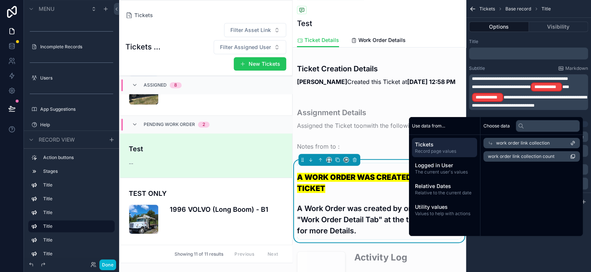
click at [514, 144] on span "work order link collection" at bounding box center [523, 143] width 54 height 6
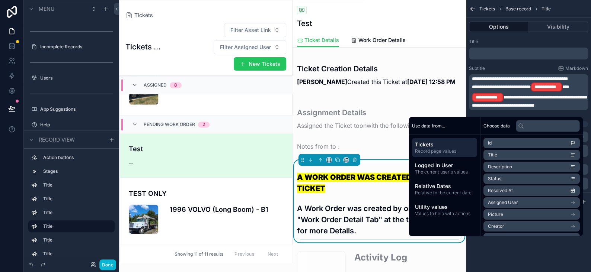
click at [540, 103] on span "**********" at bounding box center [529, 101] width 115 height 13
click at [577, 96] on p "**********" at bounding box center [529, 95] width 115 height 27
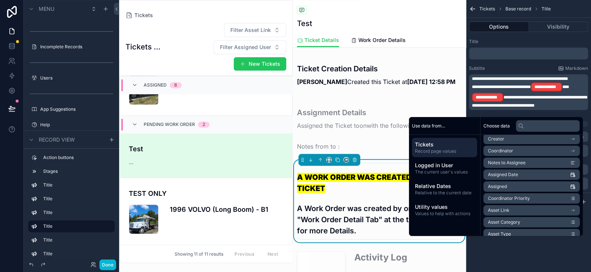
scroll to position [162, 0]
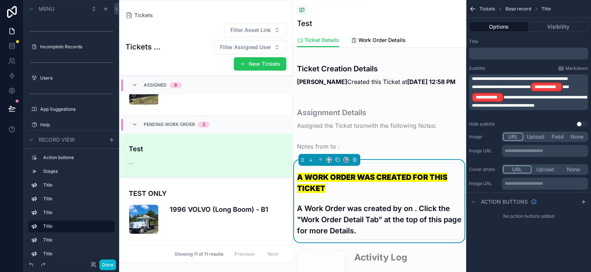
click at [510, 252] on div "**********" at bounding box center [528, 136] width 125 height 272
click at [9, 47] on icon at bounding box center [11, 45] width 7 height 7
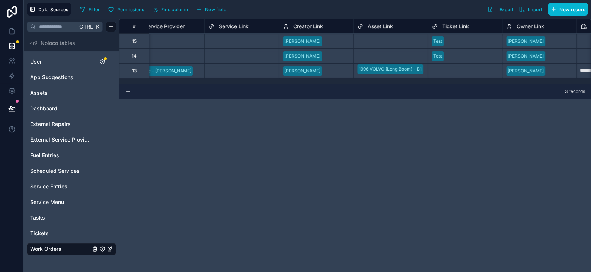
scroll to position [0, 197]
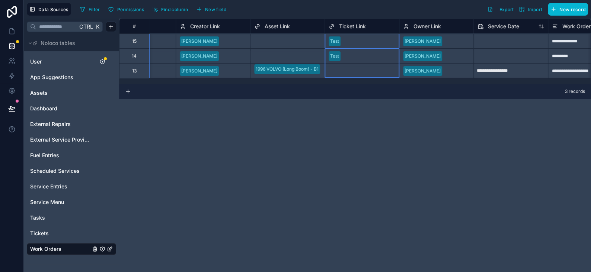
click at [343, 27] on span "Ticket Link" at bounding box center [352, 26] width 27 height 7
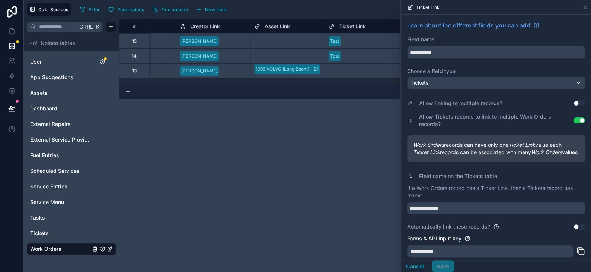
click at [573, 119] on button "Use setting" at bounding box center [579, 121] width 12 height 6
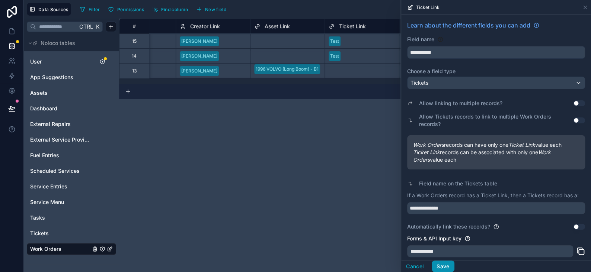
click at [448, 268] on button "Save" at bounding box center [443, 267] width 22 height 12
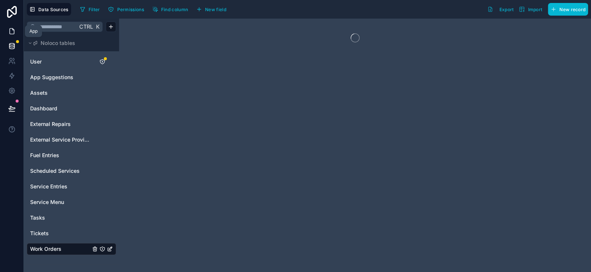
click at [17, 35] on link at bounding box center [11, 31] width 23 height 15
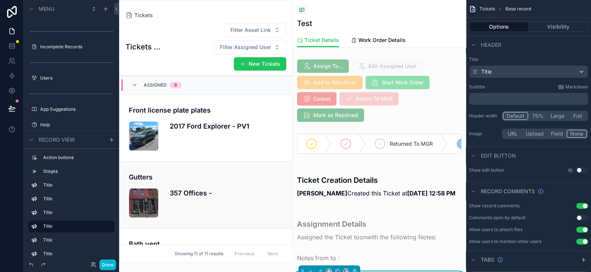
scroll to position [484, 0]
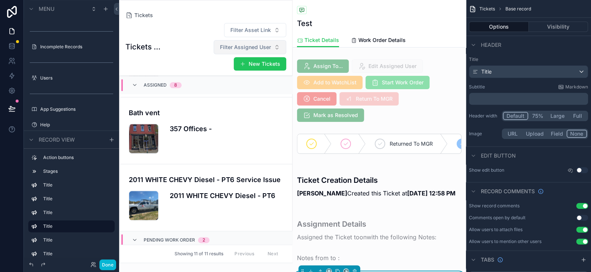
click at [245, 46] on span "Filter Assigned User" at bounding box center [245, 47] width 51 height 7
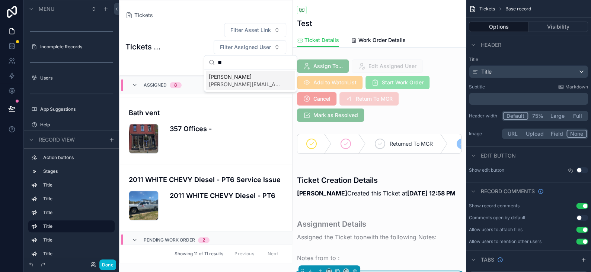
type input "**"
click at [242, 74] on span "[PERSON_NAME]" at bounding box center [246, 76] width 74 height 7
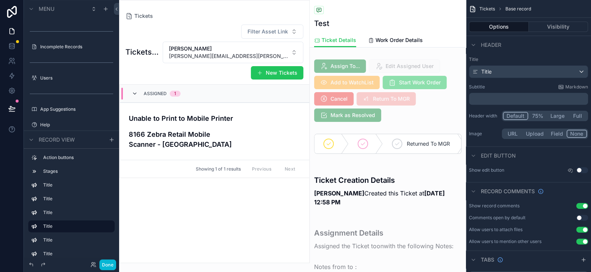
click at [134, 92] on icon "scrollable content" at bounding box center [135, 94] width 6 height 6
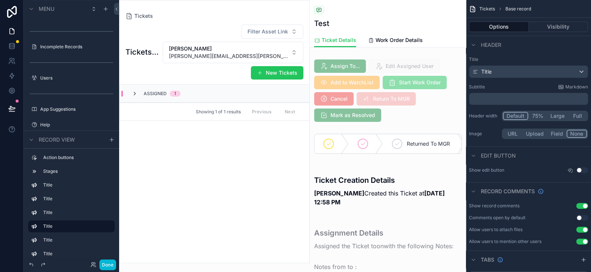
click at [135, 93] on icon "scrollable content" at bounding box center [135, 94] width 6 height 6
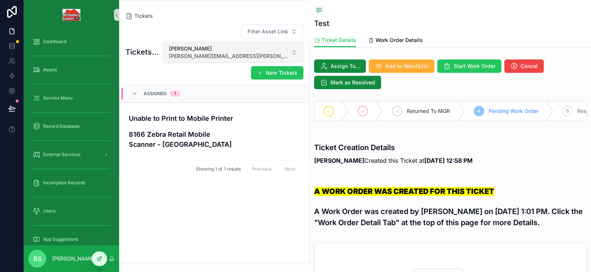
click at [266, 59] on span "[PERSON_NAME][EMAIL_ADDRESS][PERSON_NAME][DOMAIN_NAME]" at bounding box center [228, 55] width 119 height 7
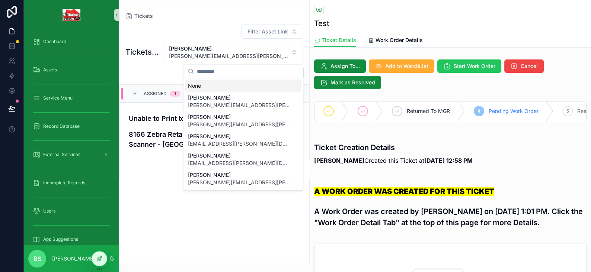
click at [195, 86] on div "None" at bounding box center [243, 86] width 116 height 12
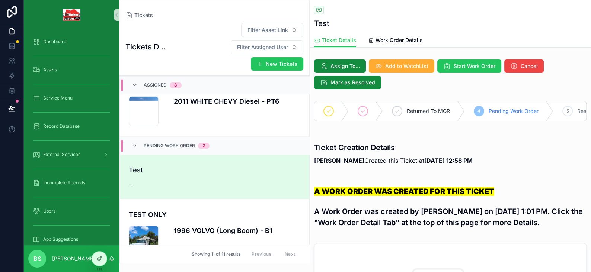
scroll to position [581, 0]
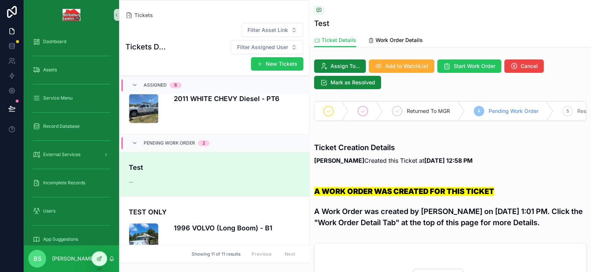
click at [179, 163] on div "Test --" at bounding box center [215, 174] width 172 height 23
click at [97, 262] on icon at bounding box center [99, 259] width 6 height 6
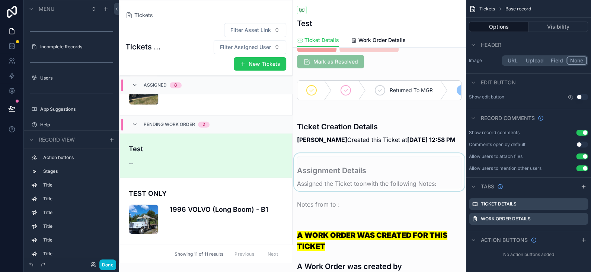
scroll to position [74, 0]
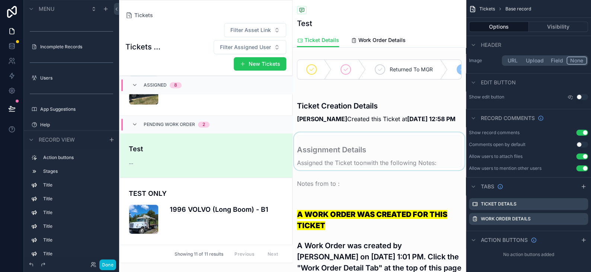
click at [328, 169] on div "scrollable content" at bounding box center [379, 152] width 173 height 38
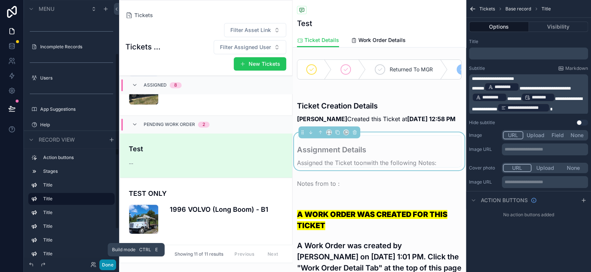
click at [108, 266] on button "Done" at bounding box center [107, 265] width 17 height 11
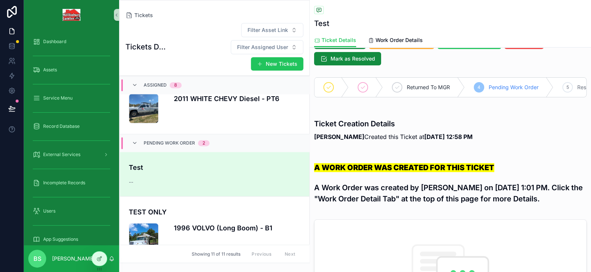
scroll to position [37, 0]
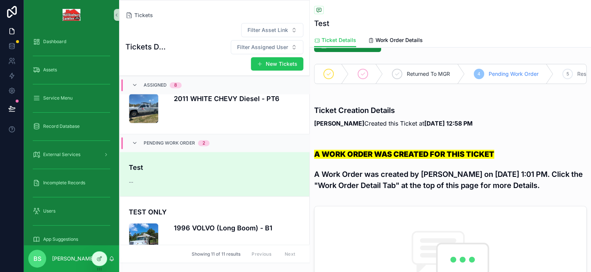
click at [185, 179] on div "--" at bounding box center [192, 182] width 127 height 7
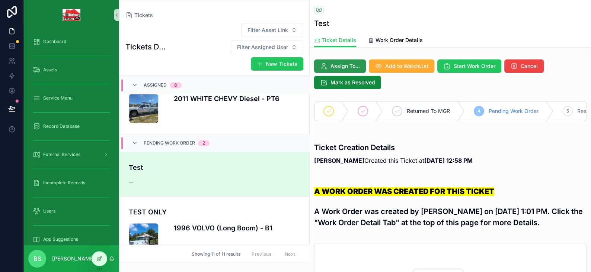
click at [344, 66] on span "Assign To..." at bounding box center [345, 66] width 29 height 7
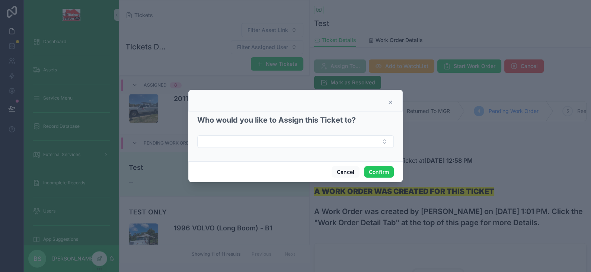
click at [260, 134] on div "Who would you like to Assign this Ticket to?" at bounding box center [295, 131] width 197 height 33
click at [254, 141] on button "Select Button" at bounding box center [295, 141] width 197 height 13
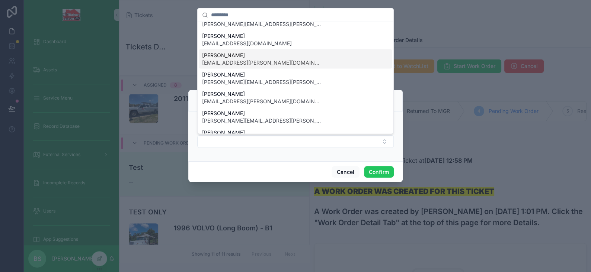
scroll to position [143, 0]
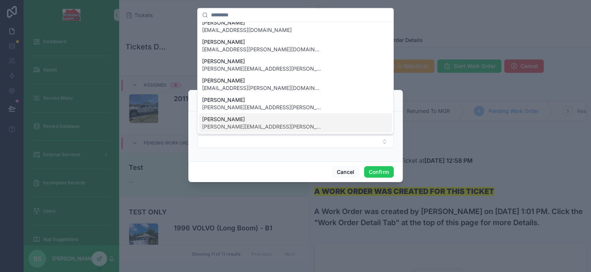
click at [220, 123] on span "[PERSON_NAME][EMAIL_ADDRESS][PERSON_NAME][DOMAIN_NAME]" at bounding box center [261, 126] width 119 height 7
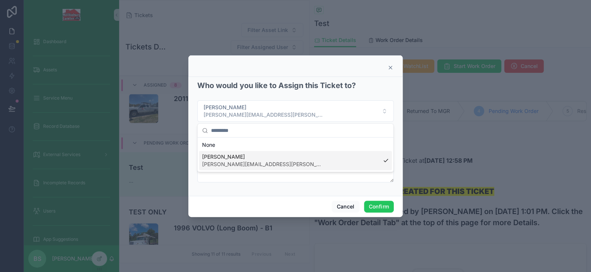
scroll to position [0, 0]
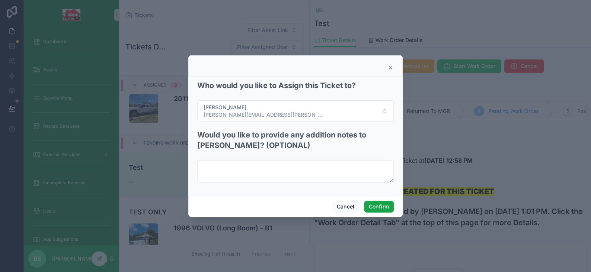
click at [376, 207] on button "Confirm" at bounding box center [379, 207] width 30 height 12
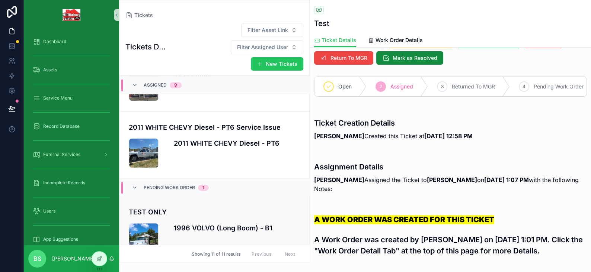
scroll to position [37, 0]
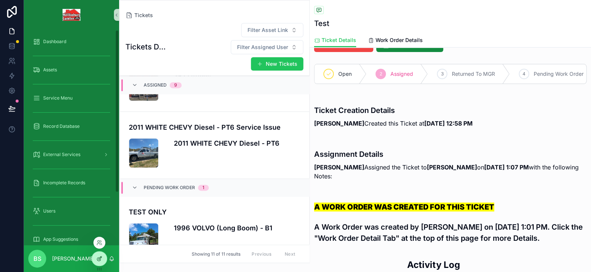
click at [100, 259] on icon at bounding box center [99, 259] width 6 height 6
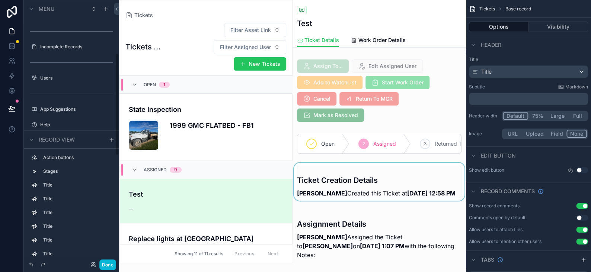
scroll to position [103, 0]
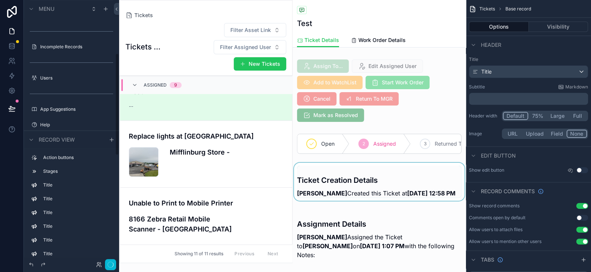
click at [355, 187] on div "scrollable content" at bounding box center [379, 182] width 173 height 38
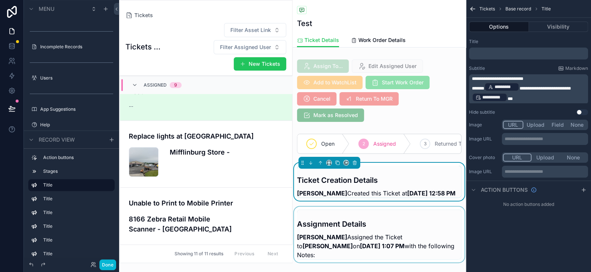
drag, startPoint x: 340, startPoint y: 244, endPoint x: 353, endPoint y: 245, distance: 13.1
click at [340, 244] on div "scrollable content" at bounding box center [379, 235] width 173 height 56
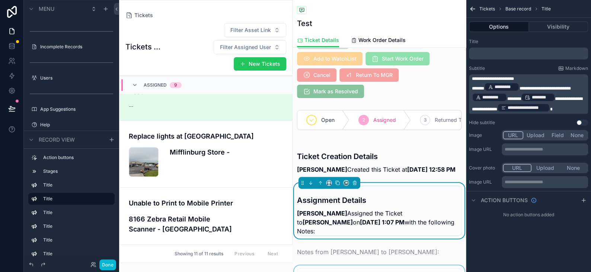
scroll to position [112, 0]
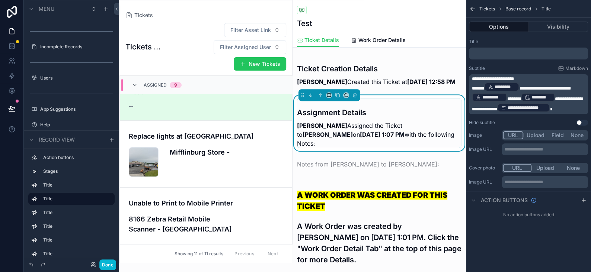
click at [360, 138] on strong "10/2/2025 1:07 PM" at bounding box center [382, 134] width 45 height 7
click at [562, 106] on p "**********" at bounding box center [529, 97] width 115 height 31
drag, startPoint x: 562, startPoint y: 106, endPoint x: 560, endPoint y: 96, distance: 10.2
click at [560, 96] on p "**********" at bounding box center [529, 97] width 115 height 31
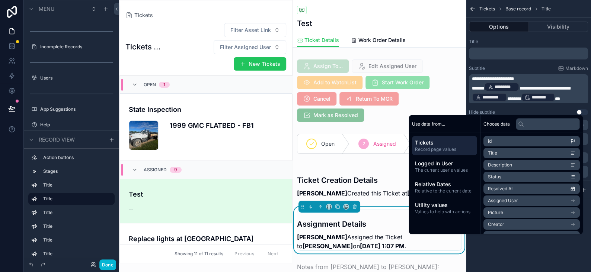
scroll to position [103, 0]
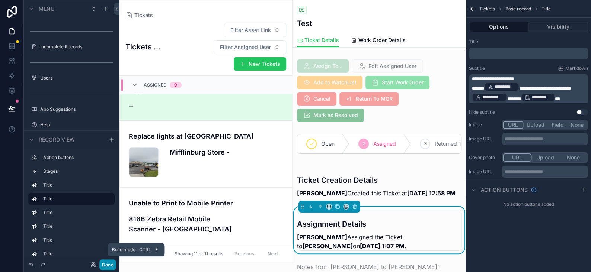
click at [109, 261] on button "Done" at bounding box center [107, 265] width 17 height 11
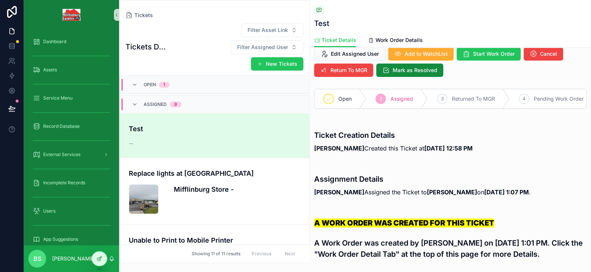
scroll to position [0, 0]
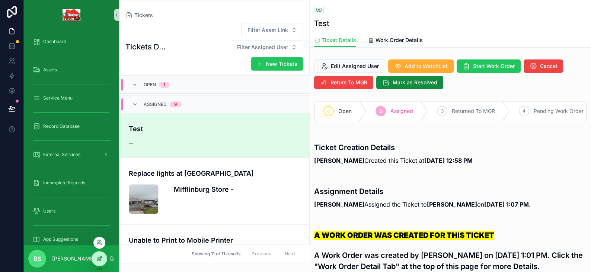
click at [99, 260] on icon at bounding box center [99, 259] width 6 height 6
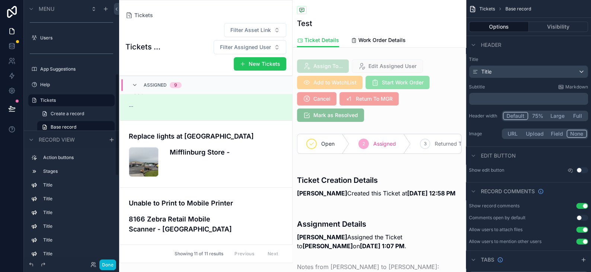
scroll to position [189, 0]
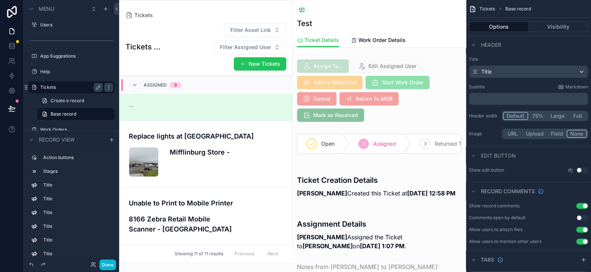
click at [52, 86] on label "Tickets" at bounding box center [70, 87] width 60 height 6
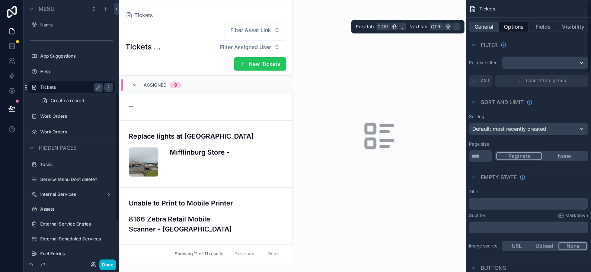
click at [483, 26] on button "General" at bounding box center [484, 27] width 30 height 10
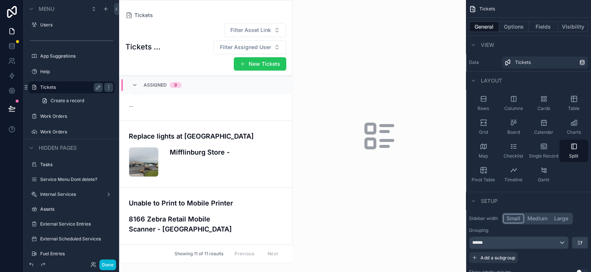
scroll to position [37, 0]
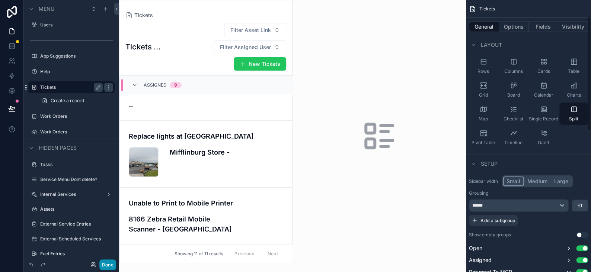
click at [109, 265] on button "Done" at bounding box center [107, 265] width 17 height 11
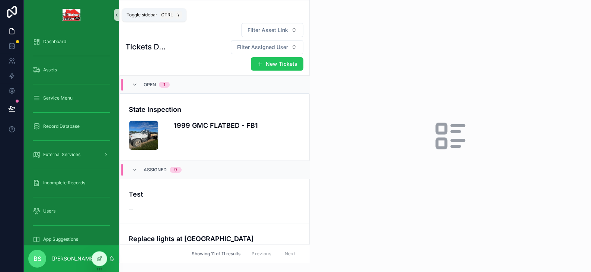
click at [115, 17] on icon "scrollable content" at bounding box center [116, 15] width 5 height 6
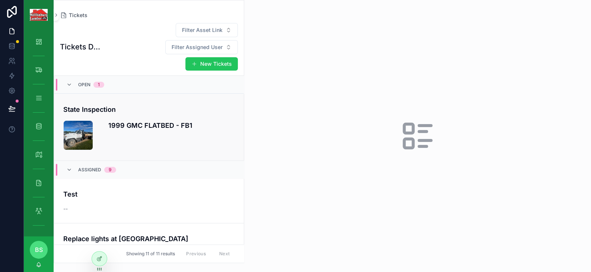
click at [150, 121] on h4 "1999 GMC FLATBED - FB1" at bounding box center [171, 126] width 127 height 10
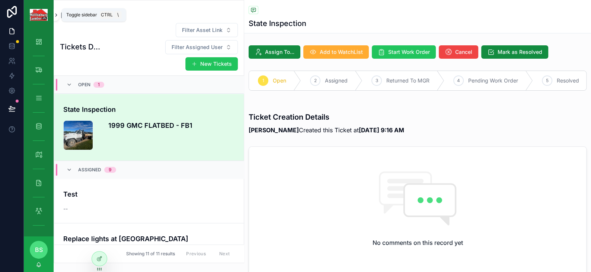
click at [55, 15] on icon "scrollable content" at bounding box center [56, 15] width 5 height 6
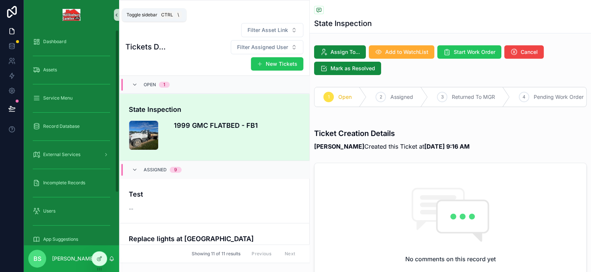
click at [117, 14] on icon "scrollable content" at bounding box center [116, 15] width 5 height 6
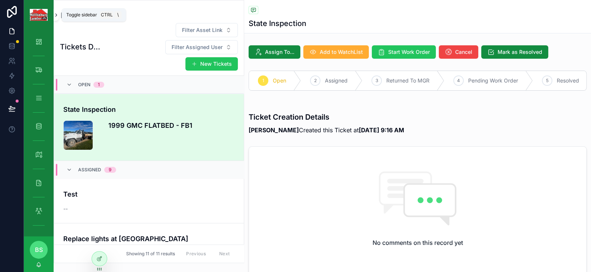
click at [55, 13] on icon "scrollable content" at bounding box center [56, 15] width 5 height 6
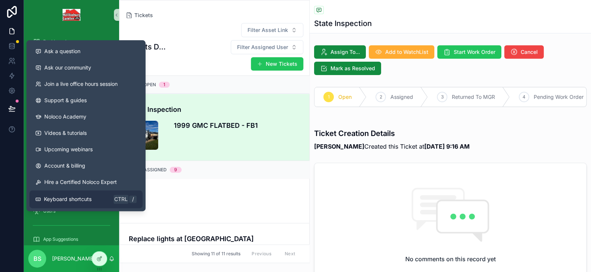
click at [71, 197] on span "Keyboard shortcuts" at bounding box center [68, 199] width 48 height 7
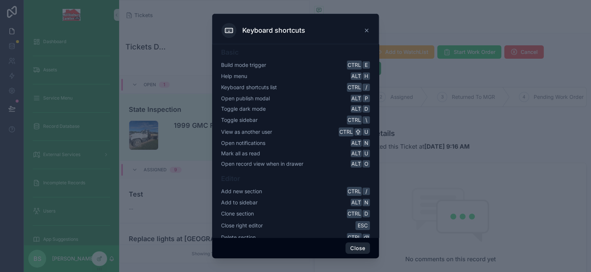
click at [358, 251] on button "Close" at bounding box center [357, 249] width 25 height 12
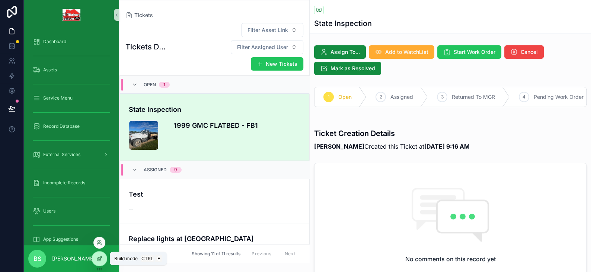
click at [102, 256] on div at bounding box center [99, 259] width 15 height 14
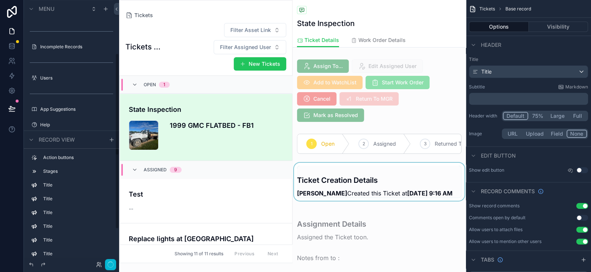
scroll to position [17, 0]
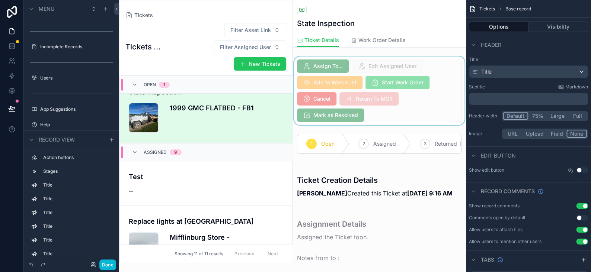
click at [407, 100] on div "scrollable content" at bounding box center [379, 91] width 173 height 68
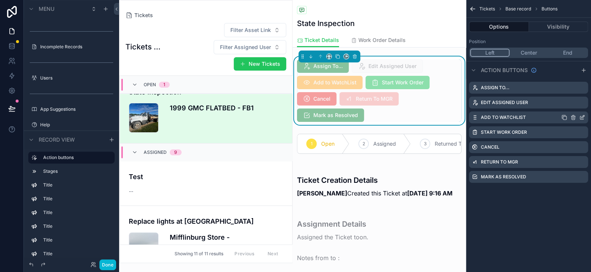
click at [581, 118] on icon "scrollable content" at bounding box center [582, 116] width 3 height 3
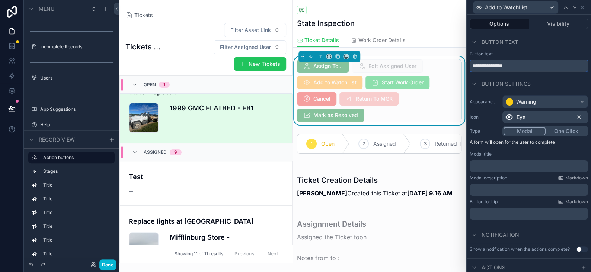
click at [481, 66] on input "**********" at bounding box center [529, 66] width 118 height 12
type input "**********"
click at [581, 7] on icon at bounding box center [582, 7] width 3 height 3
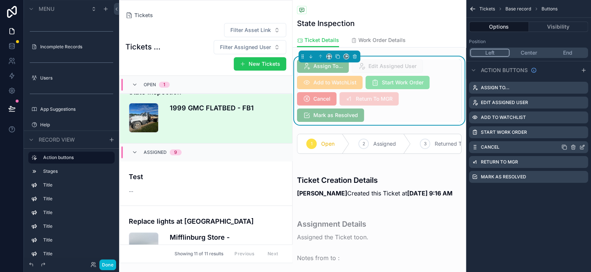
click at [582, 145] on icon "scrollable content" at bounding box center [582, 147] width 6 height 6
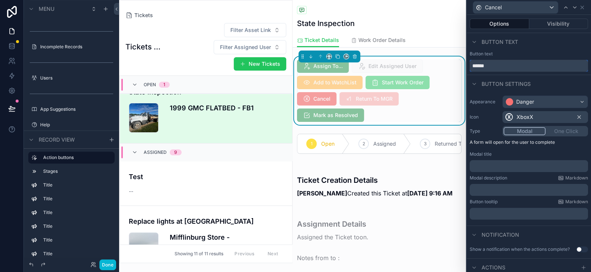
click at [501, 67] on input "******" at bounding box center [529, 66] width 118 height 12
type input "**********"
click at [109, 268] on button "Done" at bounding box center [107, 265] width 17 height 11
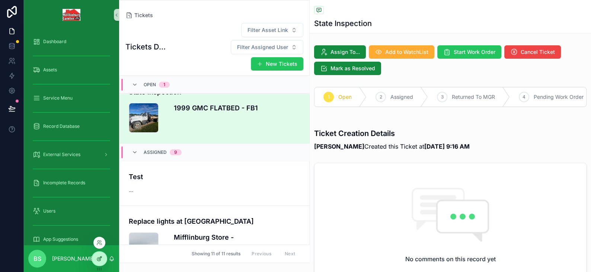
click at [102, 263] on div at bounding box center [99, 259] width 15 height 14
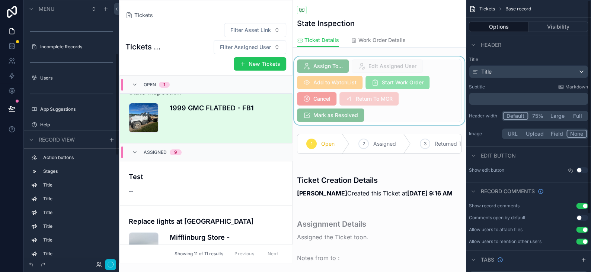
click at [422, 78] on div "scrollable content" at bounding box center [379, 91] width 173 height 68
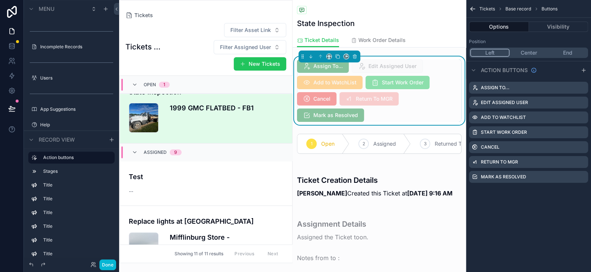
click at [534, 51] on button "Center" at bounding box center [529, 53] width 39 height 8
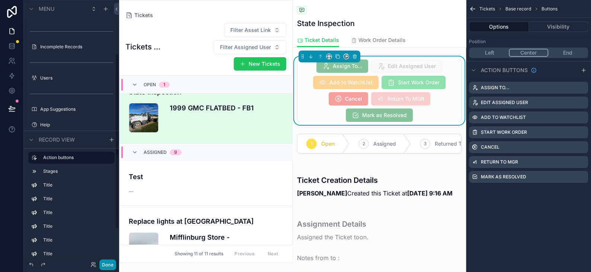
click at [105, 262] on button "Done" at bounding box center [107, 265] width 17 height 11
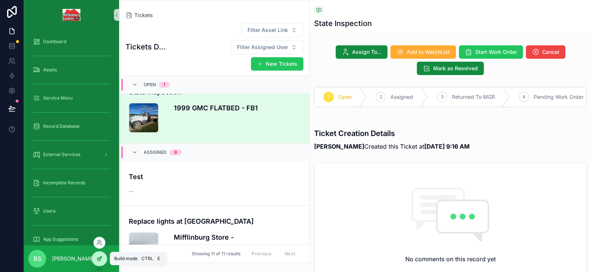
click at [101, 262] on div at bounding box center [99, 259] width 15 height 14
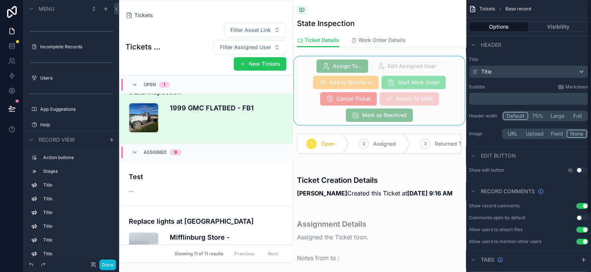
click at [437, 105] on div "scrollable content" at bounding box center [379, 91] width 173 height 68
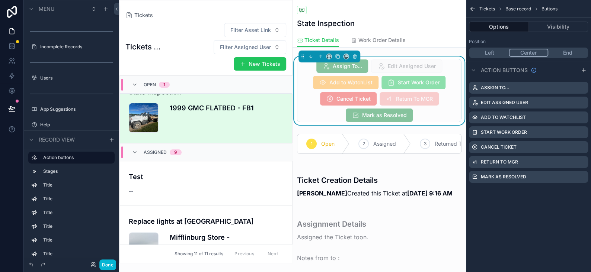
click at [495, 32] on button "Options" at bounding box center [499, 27] width 60 height 10
click at [498, 26] on button "Options" at bounding box center [499, 27] width 60 height 10
click at [329, 59] on icon "scrollable content" at bounding box center [328, 56] width 5 height 5
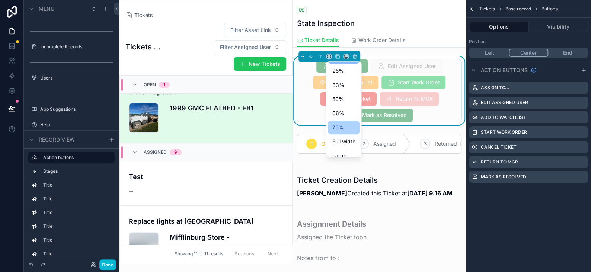
scroll to position [20, 0]
click at [333, 148] on span "Large" at bounding box center [339, 149] width 14 height 9
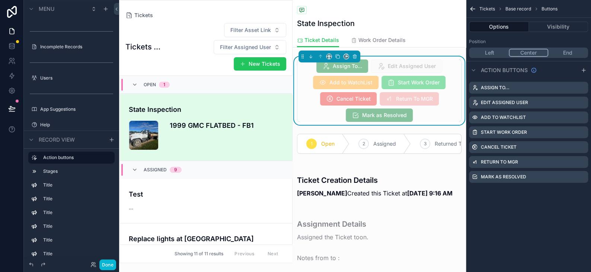
scroll to position [17, 0]
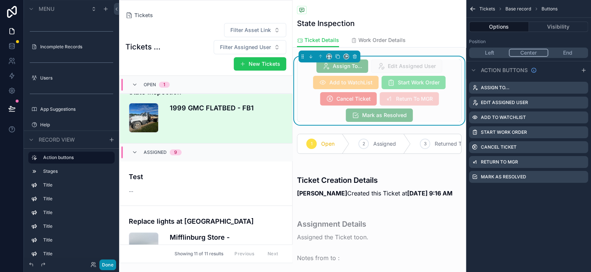
click at [102, 265] on button "Done" at bounding box center [107, 265] width 17 height 11
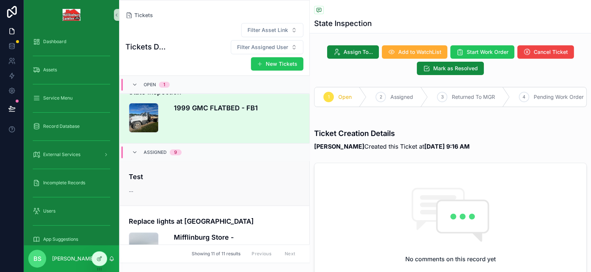
click at [255, 175] on div "Test --" at bounding box center [215, 183] width 172 height 23
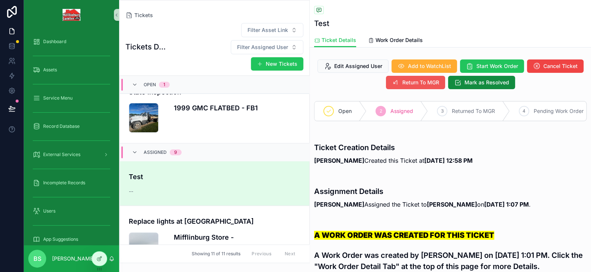
click at [427, 81] on span "Return To MGR" at bounding box center [420, 82] width 37 height 7
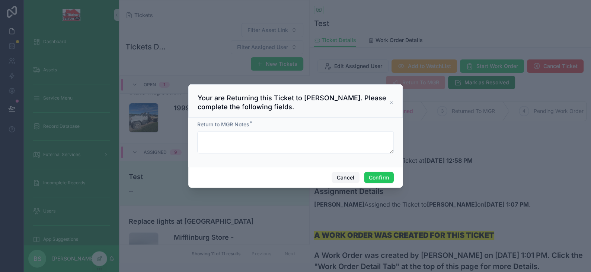
click at [351, 176] on button "Cancel" at bounding box center [346, 178] width 28 height 12
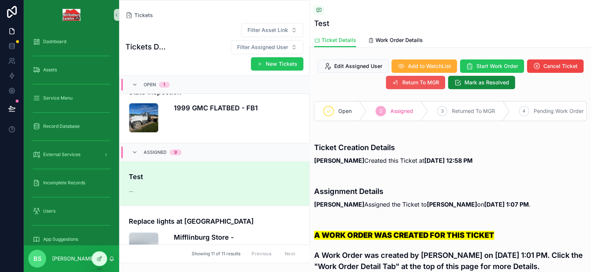
click at [403, 82] on span "Return To MGR" at bounding box center [420, 82] width 37 height 7
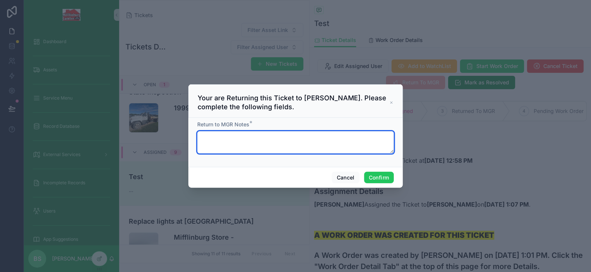
click at [266, 146] on textarea at bounding box center [295, 142] width 197 height 22
type textarea "******"
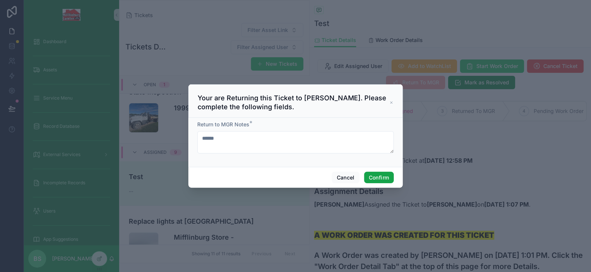
click at [377, 175] on button "Confirm" at bounding box center [379, 178] width 30 height 12
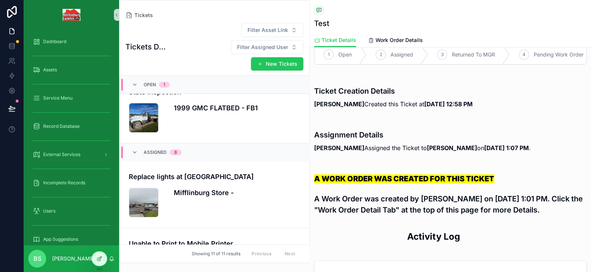
scroll to position [74, 0]
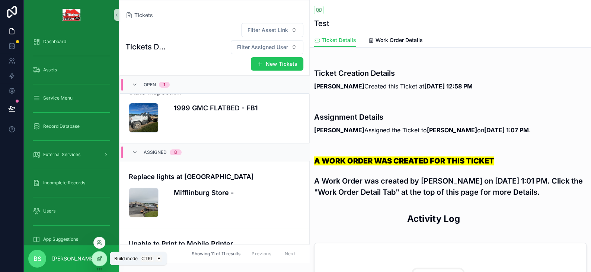
click at [98, 259] on icon at bounding box center [99, 259] width 6 height 6
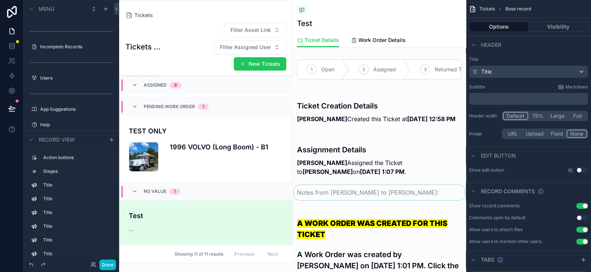
click at [345, 200] on div "scrollable content" at bounding box center [379, 192] width 173 height 15
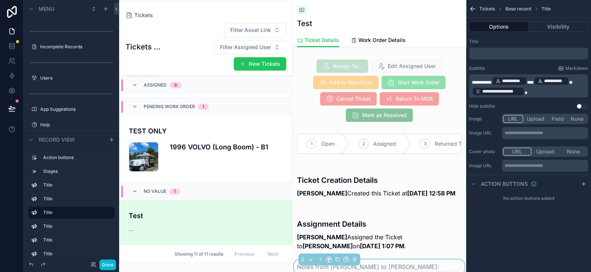
scroll to position [112, 0]
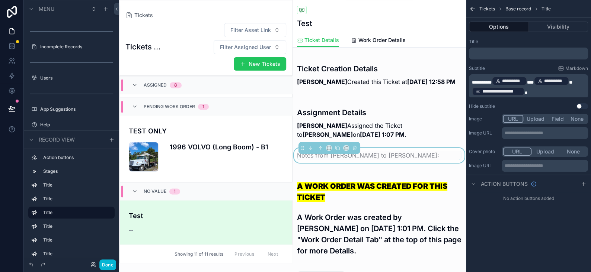
click at [472, 82] on span "**********" at bounding box center [482, 82] width 20 height 4
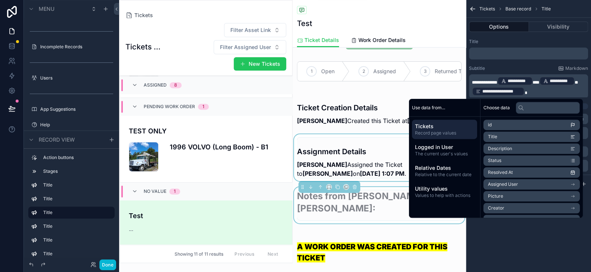
scroll to position [74, 0]
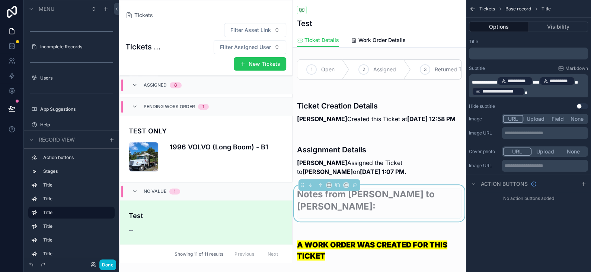
click at [477, 80] on span "**********" at bounding box center [484, 82] width 25 height 4
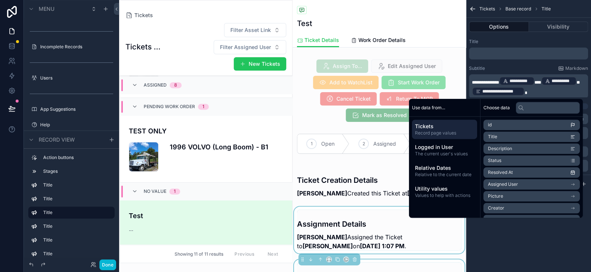
scroll to position [112, 0]
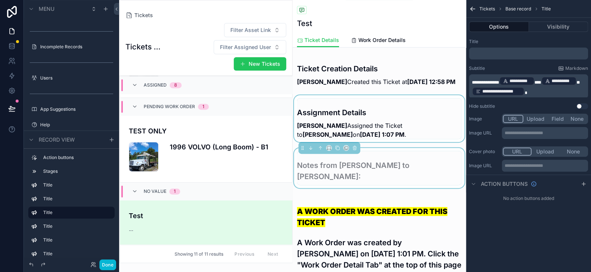
click at [339, 134] on div "scrollable content" at bounding box center [379, 118] width 173 height 47
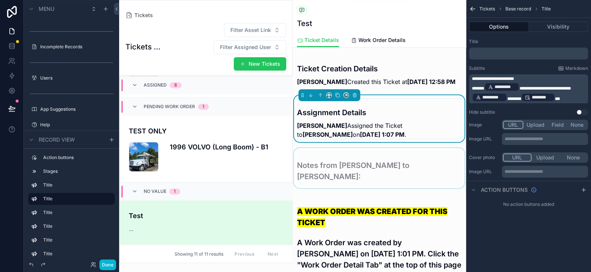
click at [344, 178] on div "scrollable content" at bounding box center [379, 168] width 173 height 40
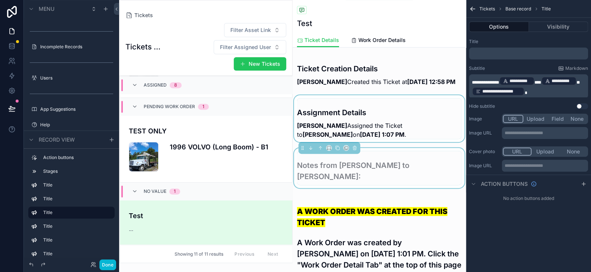
click at [476, 82] on span "**********" at bounding box center [485, 82] width 27 height 4
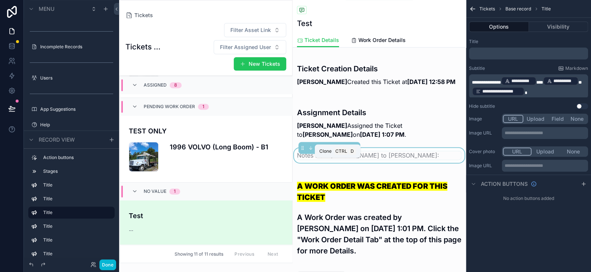
click at [337, 151] on icon "scrollable content" at bounding box center [337, 148] width 5 height 5
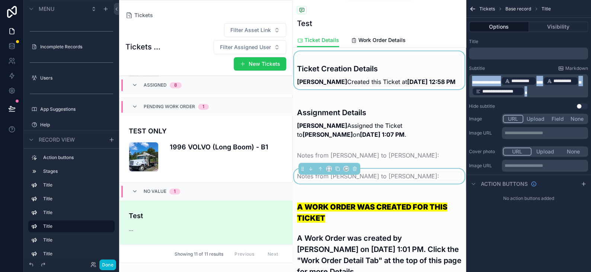
drag, startPoint x: 575, startPoint y: 92, endPoint x: 419, endPoint y: 75, distance: 157.2
click at [420, 75] on div "Dashboard Assets Service Menu Record Database External Services Incomplete Reco…" at bounding box center [355, 136] width 472 height 272
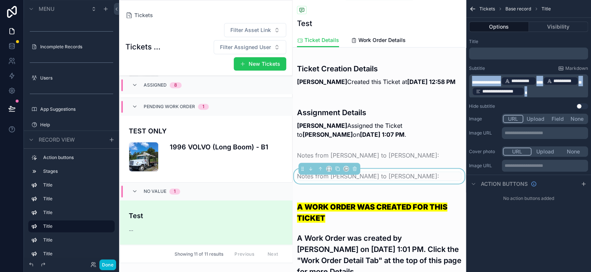
click at [527, 92] on span "scrollable content" at bounding box center [525, 93] width 3 height 4
drag, startPoint x: 565, startPoint y: 91, endPoint x: 486, endPoint y: 82, distance: 80.1
click at [486, 82] on p "**********" at bounding box center [529, 86] width 115 height 21
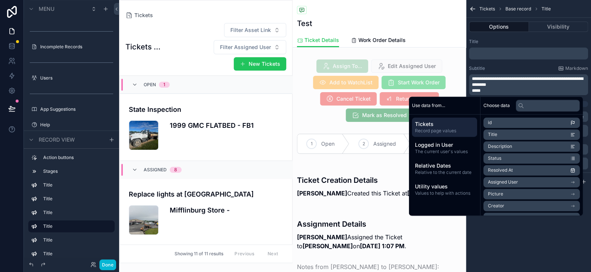
scroll to position [626, 0]
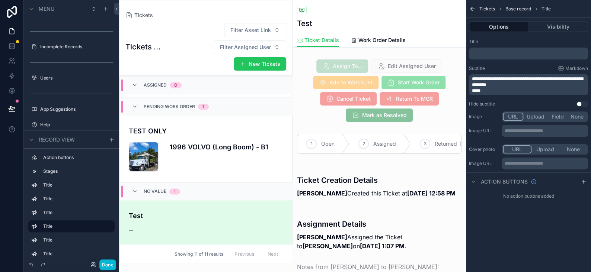
click at [491, 92] on p "****" at bounding box center [529, 91] width 115 height 6
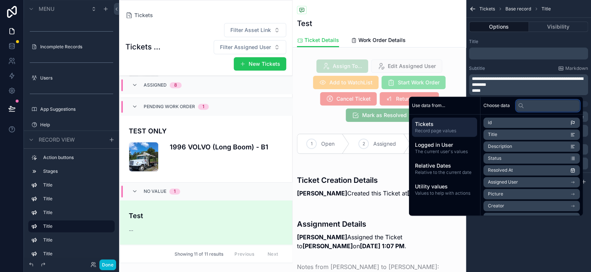
click at [529, 107] on input "text" at bounding box center [548, 106] width 64 height 12
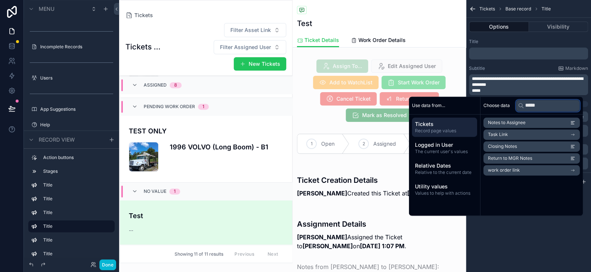
type input "*****"
click at [525, 159] on span "Return to MGR Notes" at bounding box center [510, 159] width 44 height 6
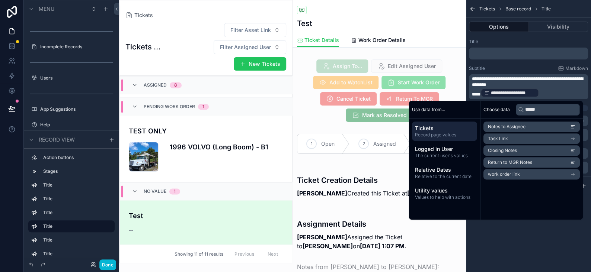
click at [537, 234] on div "**********" at bounding box center [528, 136] width 125 height 272
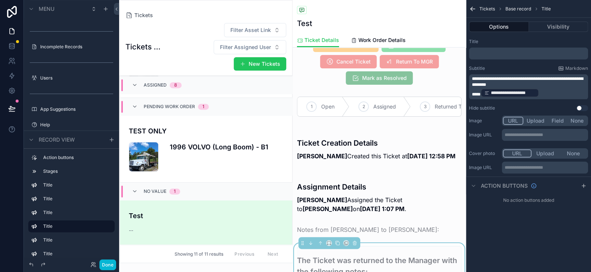
scroll to position [112, 0]
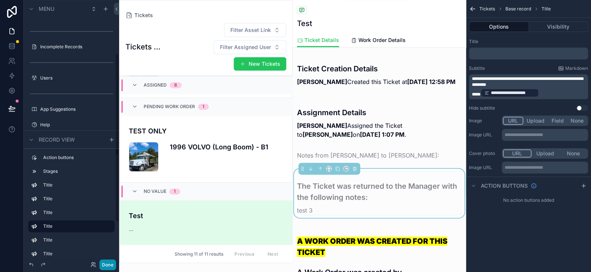
click at [106, 261] on button "Done" at bounding box center [107, 265] width 17 height 11
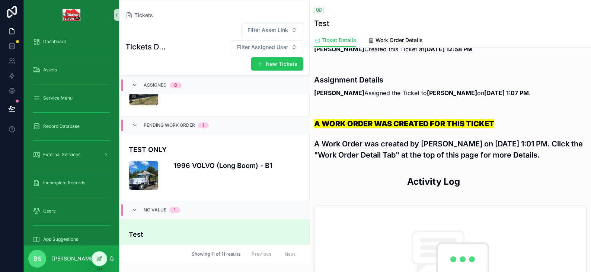
scroll to position [74, 0]
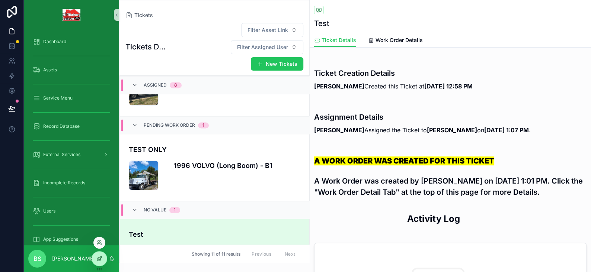
click at [100, 258] on icon at bounding box center [100, 257] width 1 height 1
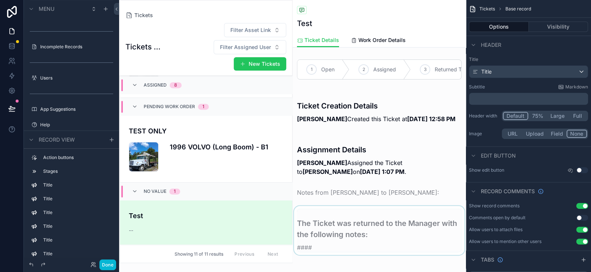
click at [329, 236] on div "scrollable content" at bounding box center [379, 230] width 173 height 49
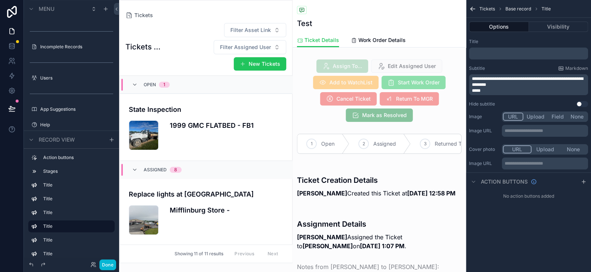
scroll to position [626, 0]
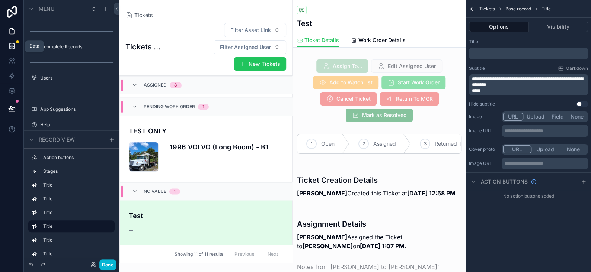
click at [15, 47] on icon at bounding box center [11, 45] width 7 height 7
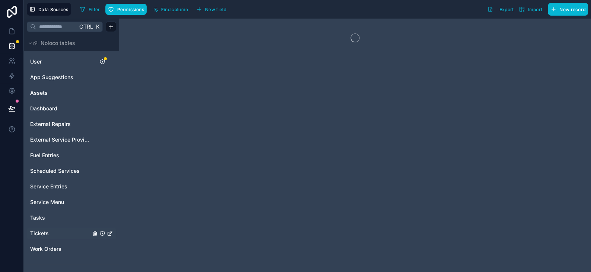
click at [35, 237] on span "Tickets" at bounding box center [39, 233] width 19 height 7
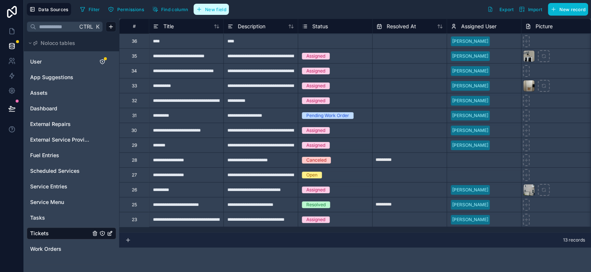
click at [215, 12] on button "New field" at bounding box center [211, 9] width 35 height 11
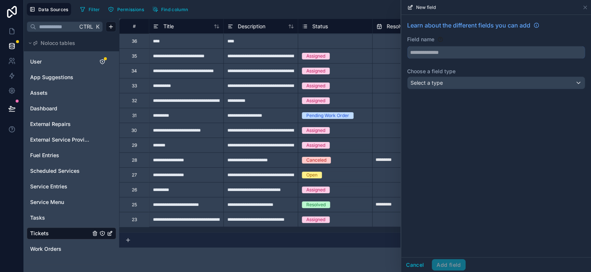
click at [440, 55] on input "text" at bounding box center [496, 53] width 177 height 12
type input "********"
click at [431, 84] on span "Select a type" at bounding box center [427, 83] width 32 height 6
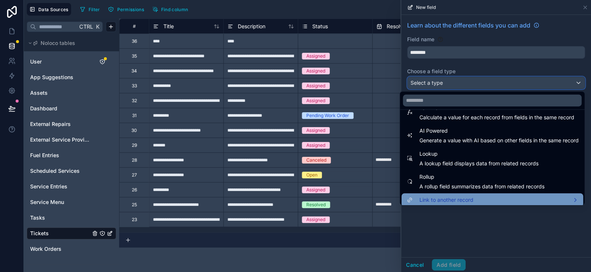
scroll to position [216, 0]
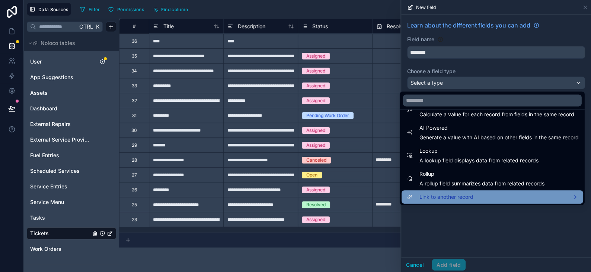
click at [444, 197] on span "Link to another record" at bounding box center [446, 197] width 54 height 9
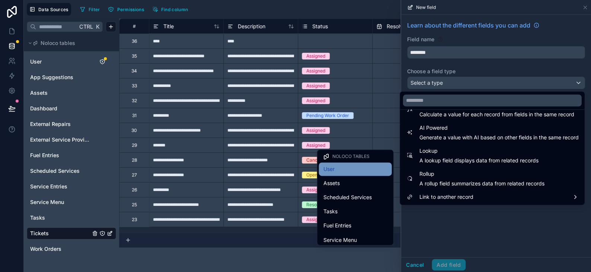
click at [347, 168] on div "User" at bounding box center [355, 169] width 64 height 9
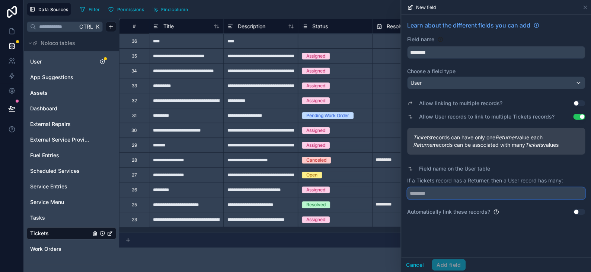
click at [434, 196] on input "text" at bounding box center [496, 194] width 178 height 12
type input "**********"
click at [452, 261] on button "Add field" at bounding box center [449, 265] width 34 height 12
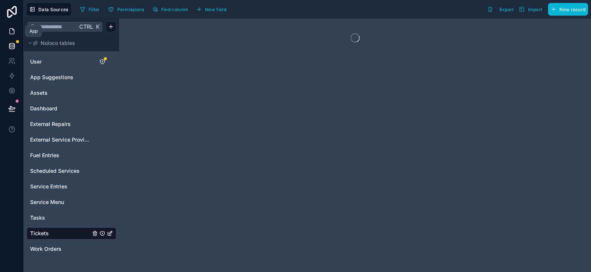
click at [12, 33] on icon at bounding box center [11, 31] width 7 height 7
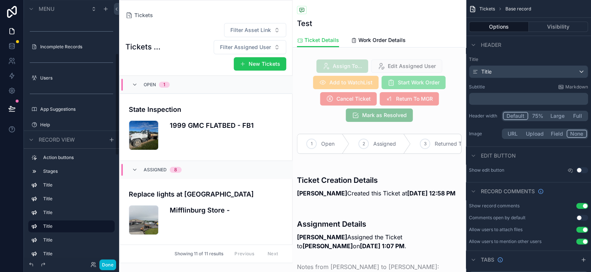
scroll to position [626, 0]
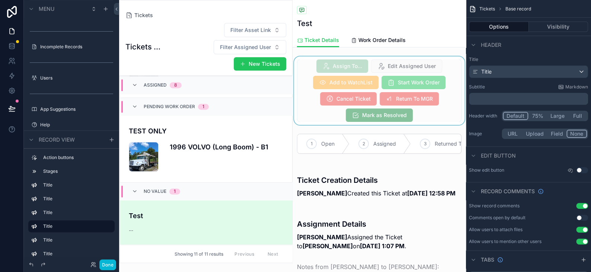
click at [402, 92] on div "scrollable content" at bounding box center [379, 91] width 173 height 68
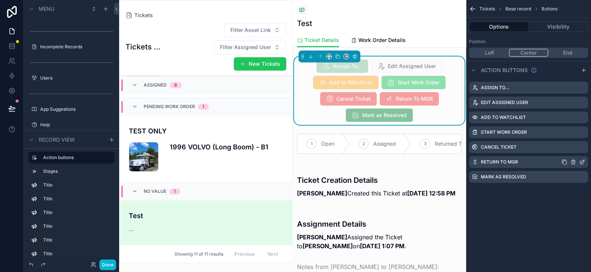
click at [582, 162] on icon "scrollable content" at bounding box center [582, 162] width 6 height 6
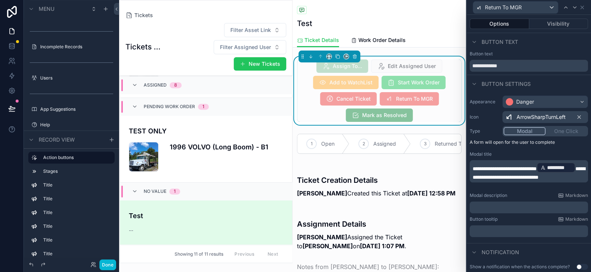
scroll to position [101, 0]
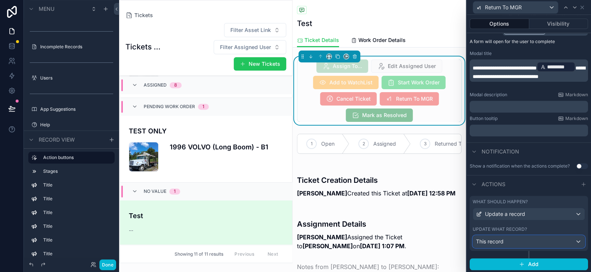
click at [514, 244] on div "This record" at bounding box center [529, 242] width 112 height 12
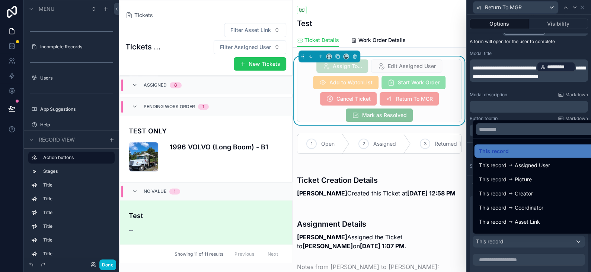
click at [514, 244] on div at bounding box center [529, 136] width 124 height 272
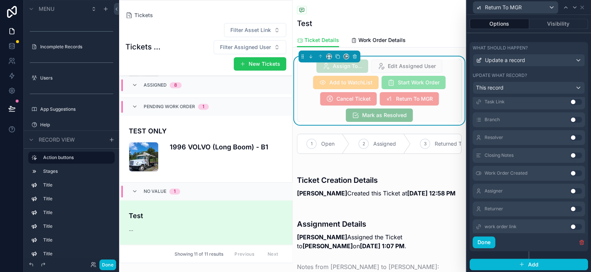
scroll to position [437, 0]
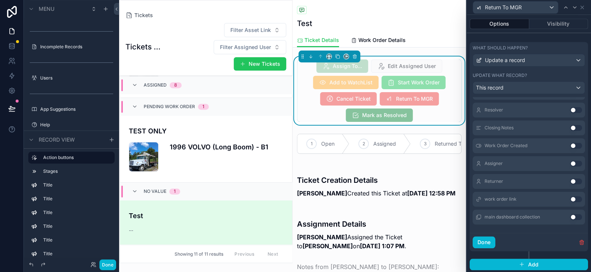
click at [570, 181] on button "Use setting" at bounding box center [576, 182] width 12 height 6
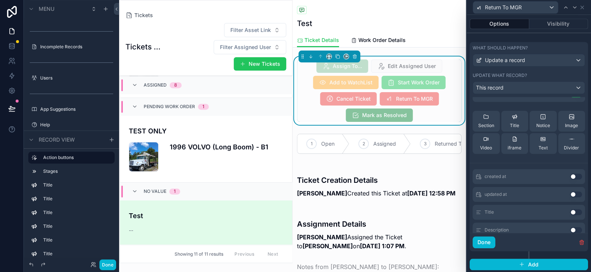
scroll to position [0, 0]
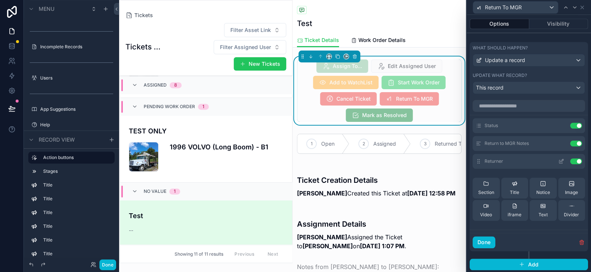
click at [559, 162] on icon at bounding box center [560, 161] width 3 height 3
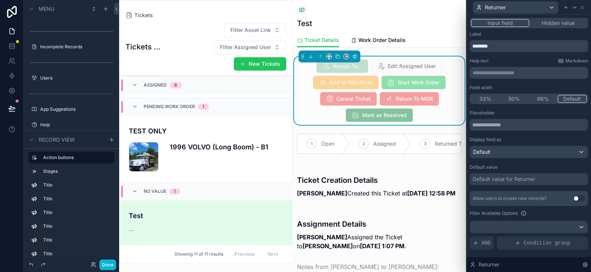
click at [544, 22] on button "Hidden value" at bounding box center [558, 23] width 58 height 8
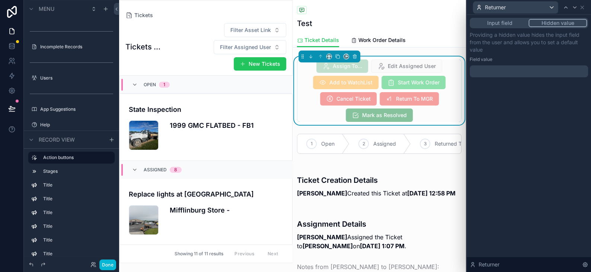
scroll to position [626, 0]
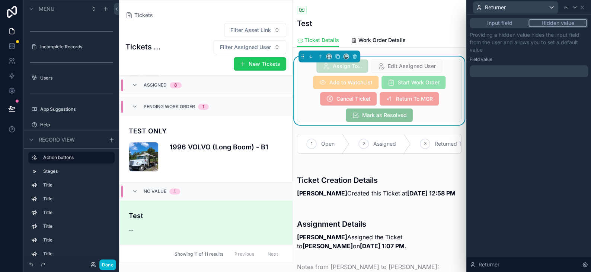
click at [487, 69] on div at bounding box center [529, 72] width 118 height 12
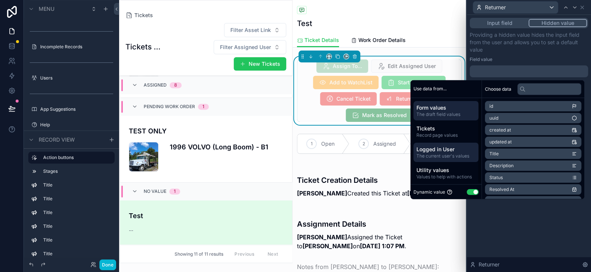
click at [435, 144] on div "Logged in User The current user's values" at bounding box center [446, 152] width 65 height 19
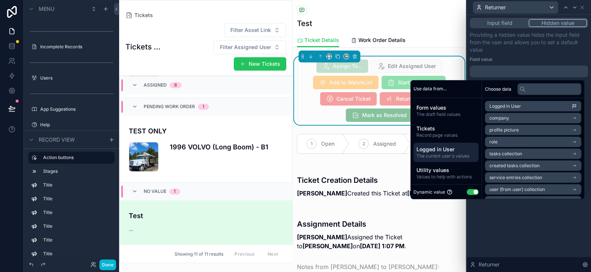
click at [499, 105] on span "Logged in User" at bounding box center [505, 106] width 32 height 6
click at [524, 229] on div "**********" at bounding box center [529, 144] width 124 height 258
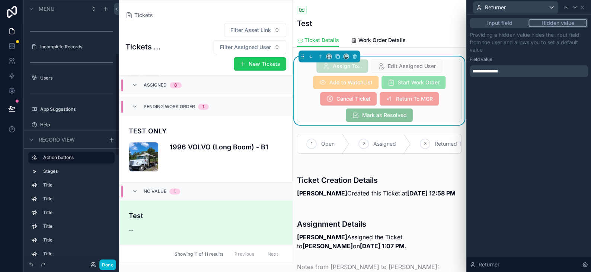
drag, startPoint x: 533, startPoint y: 131, endPoint x: 509, endPoint y: 136, distance: 24.7
click at [533, 131] on div "**********" at bounding box center [529, 144] width 124 height 258
click at [106, 262] on button "Done" at bounding box center [107, 265] width 17 height 11
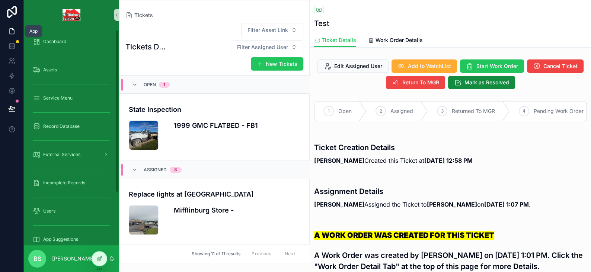
scroll to position [599, 0]
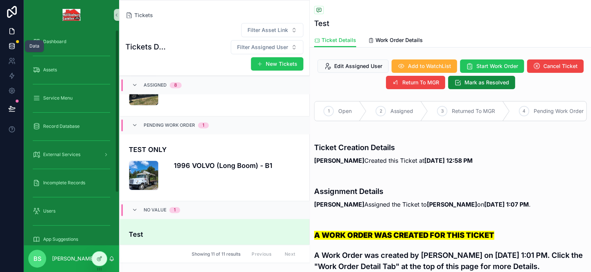
click at [9, 46] on icon at bounding box center [11, 45] width 7 height 7
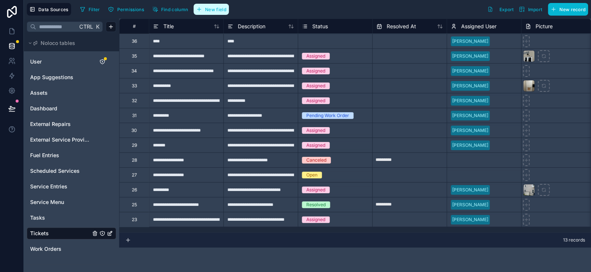
click at [207, 7] on span "New field" at bounding box center [215, 10] width 21 height 6
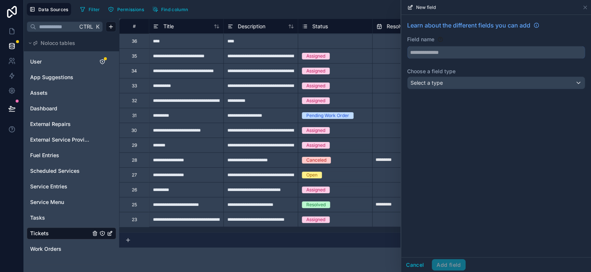
click at [446, 55] on input "text" at bounding box center [496, 53] width 177 height 12
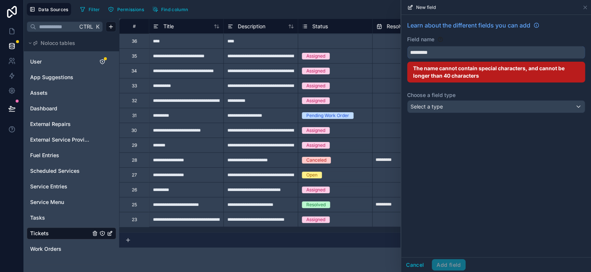
click at [407, 46] on button "********" at bounding box center [496, 52] width 178 height 13
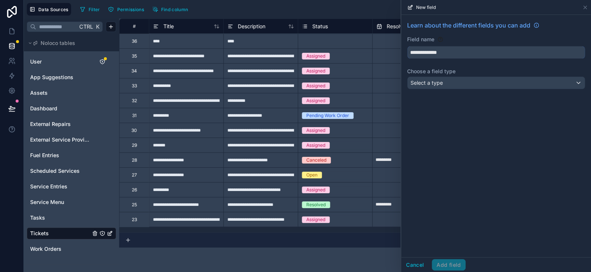
click at [407, 46] on button "**********" at bounding box center [496, 52] width 178 height 13
type input "**********"
click at [447, 84] on div "Select a type" at bounding box center [496, 83] width 177 height 12
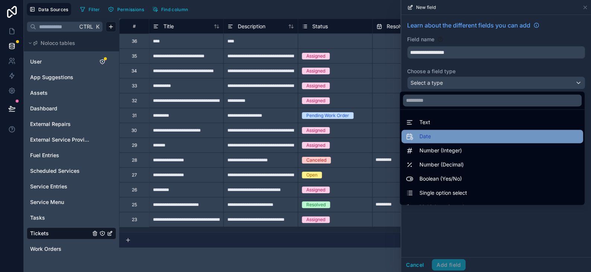
click at [419, 135] on span "Date" at bounding box center [425, 136] width 12 height 9
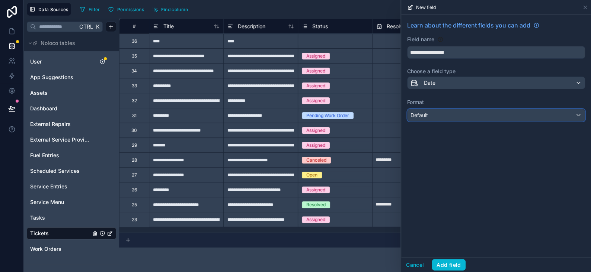
click at [449, 117] on div "Default" at bounding box center [496, 115] width 177 height 12
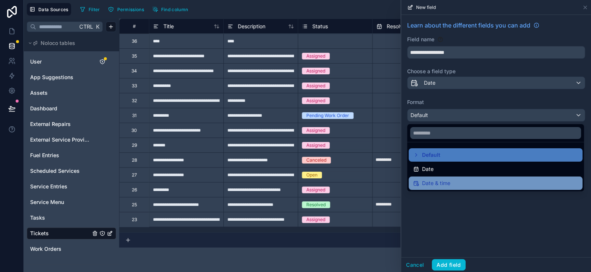
click at [447, 179] on span "Date & time" at bounding box center [436, 183] width 28 height 9
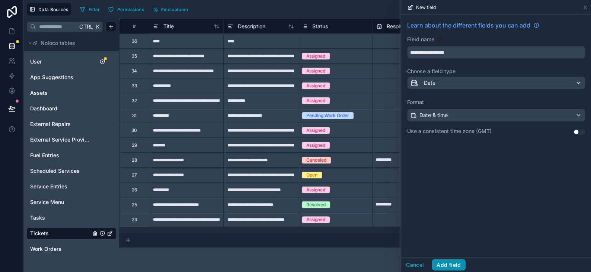
click at [455, 268] on button "Add field" at bounding box center [449, 265] width 34 height 12
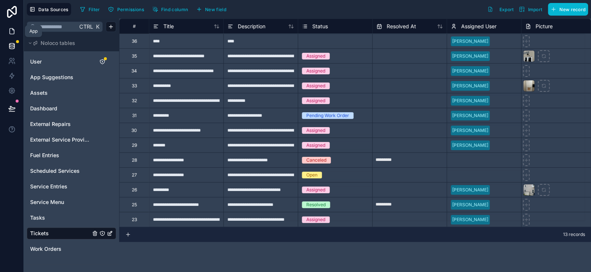
click at [12, 35] on icon at bounding box center [11, 31] width 7 height 7
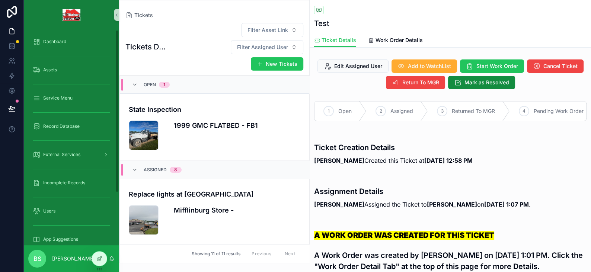
scroll to position [599, 0]
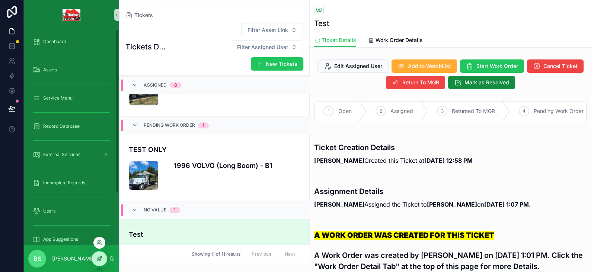
click at [97, 256] on icon at bounding box center [99, 259] width 6 height 6
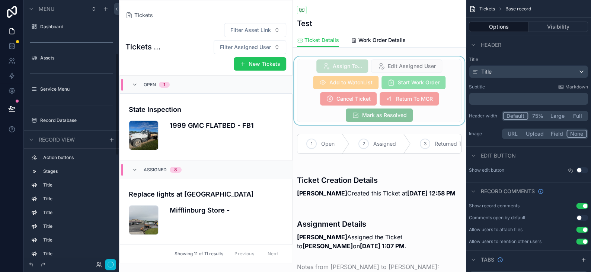
scroll to position [626, 0]
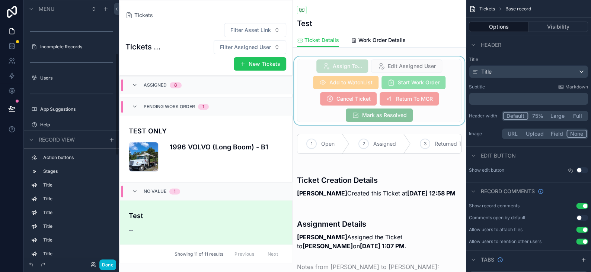
click at [381, 95] on div "scrollable content" at bounding box center [379, 91] width 173 height 68
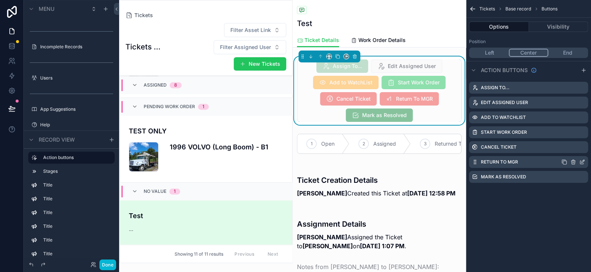
click at [584, 162] on icon "scrollable content" at bounding box center [582, 162] width 6 height 6
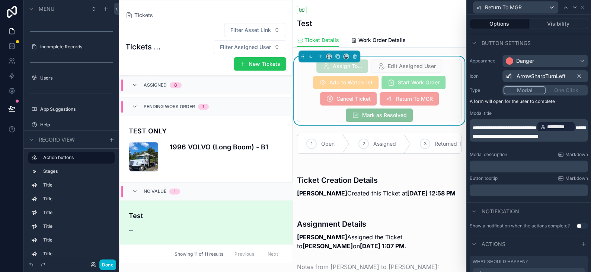
scroll to position [101, 0]
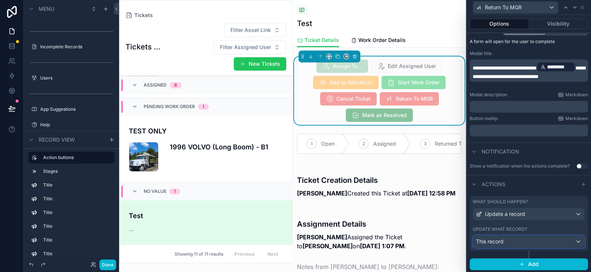
click at [514, 237] on div "This record" at bounding box center [529, 242] width 112 height 12
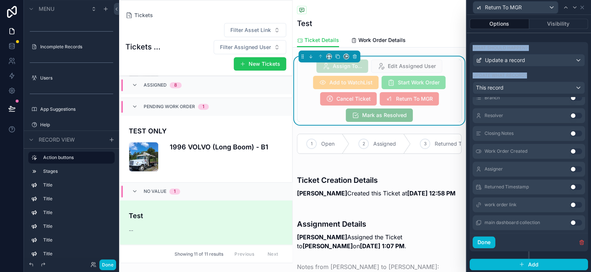
scroll to position [455, 0]
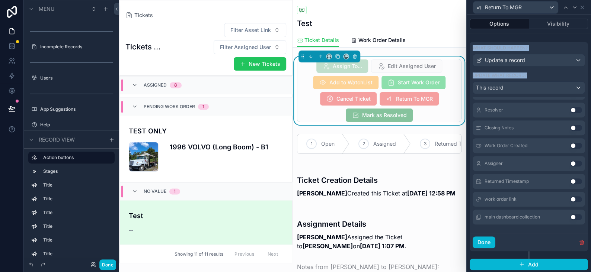
click at [570, 179] on button "Use setting" at bounding box center [576, 182] width 12 height 6
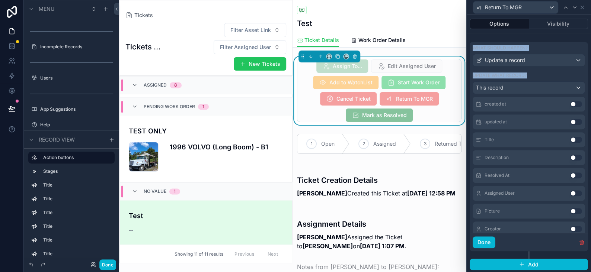
scroll to position [0, 0]
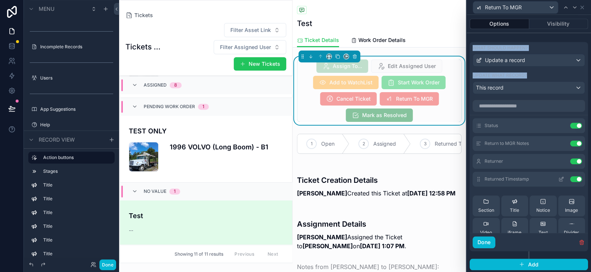
click at [558, 179] on icon at bounding box center [561, 179] width 6 height 6
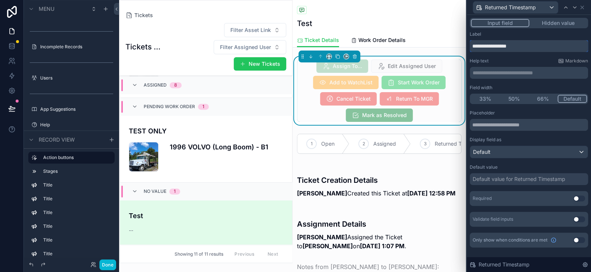
click at [534, 45] on input "**********" at bounding box center [529, 46] width 118 height 12
click at [558, 23] on button "Hidden value" at bounding box center [558, 23] width 58 height 8
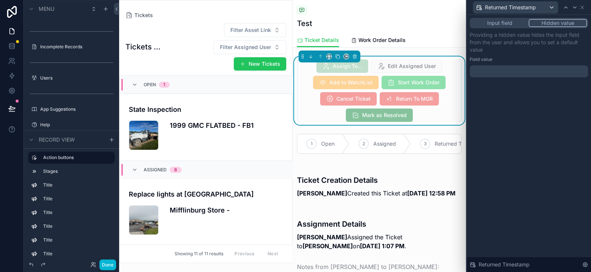
scroll to position [626, 0]
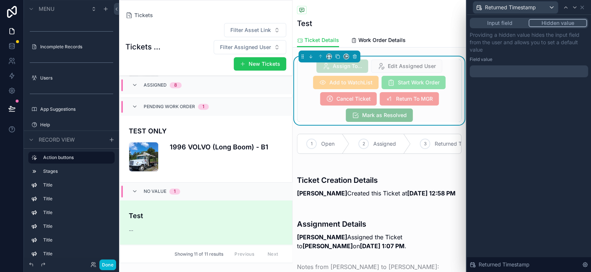
click at [499, 67] on div at bounding box center [529, 72] width 118 height 12
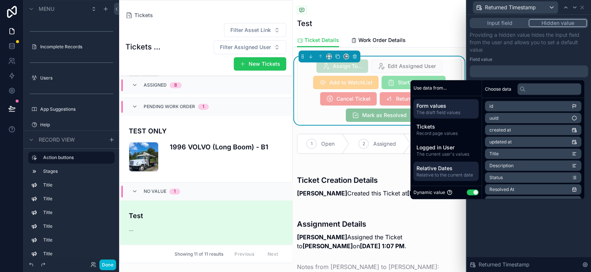
click at [439, 169] on span "Relative Dates" at bounding box center [445, 168] width 59 height 7
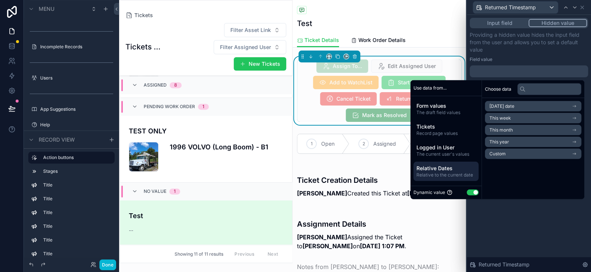
click at [496, 106] on span "Today's date" at bounding box center [501, 106] width 25 height 6
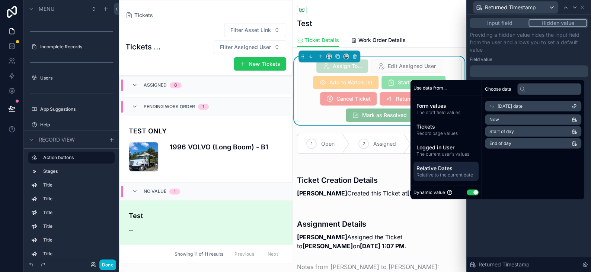
click at [495, 121] on li "Now" at bounding box center [533, 120] width 96 height 10
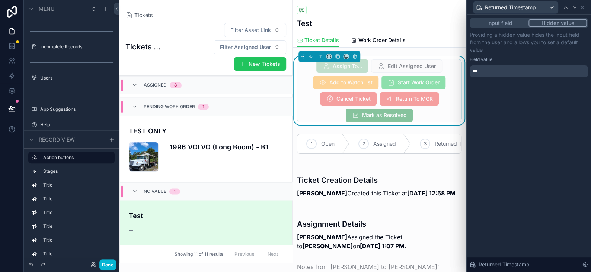
click at [546, 231] on div "Input field Hidden value Providing a hidden value hides the input field from th…" at bounding box center [529, 144] width 124 height 258
click at [581, 7] on icon at bounding box center [582, 7] width 3 height 3
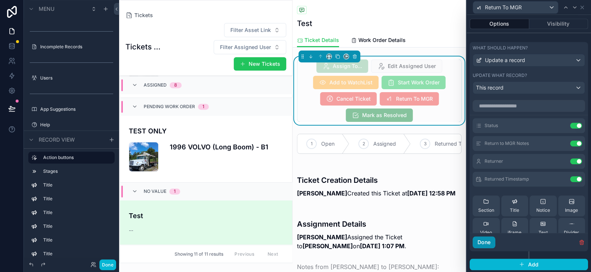
click at [494, 244] on button "Done" at bounding box center [484, 243] width 23 height 12
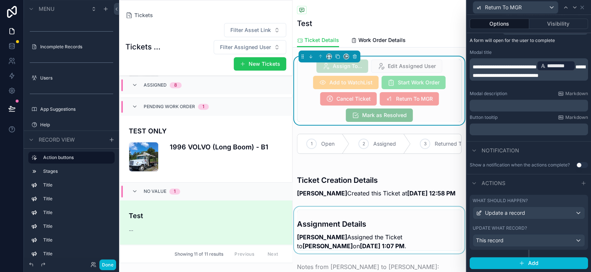
scroll to position [101, 0]
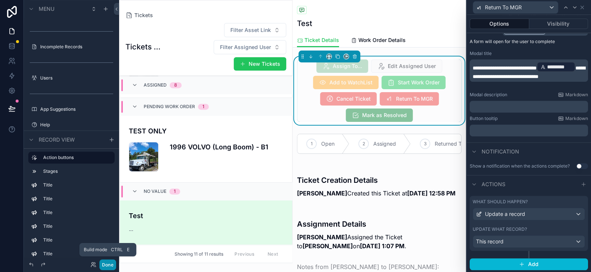
click at [111, 264] on button "Done" at bounding box center [107, 265] width 17 height 11
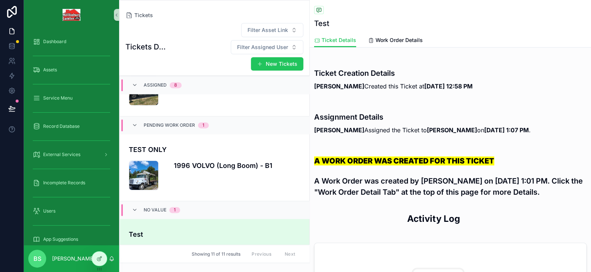
scroll to position [0, 0]
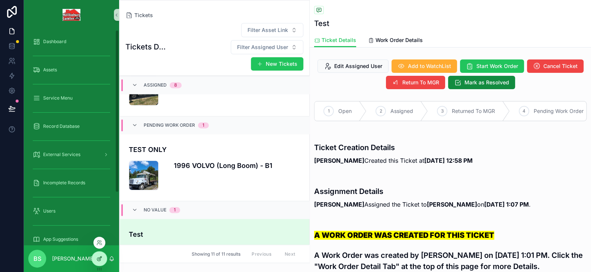
click at [99, 252] on div at bounding box center [99, 259] width 15 height 14
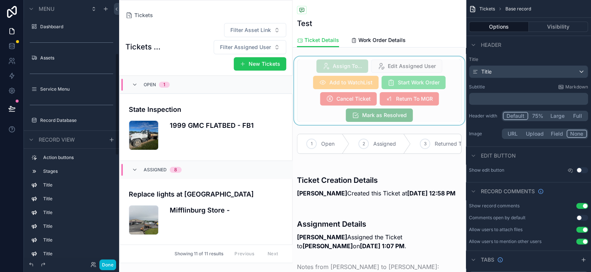
scroll to position [626, 0]
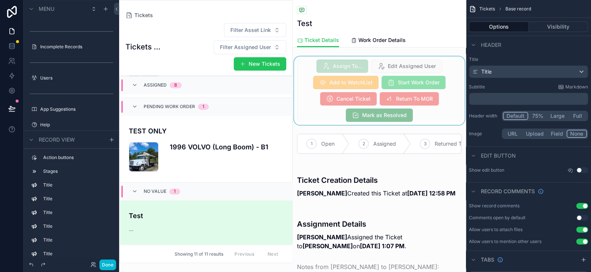
click at [310, 112] on div "scrollable content" at bounding box center [379, 91] width 173 height 68
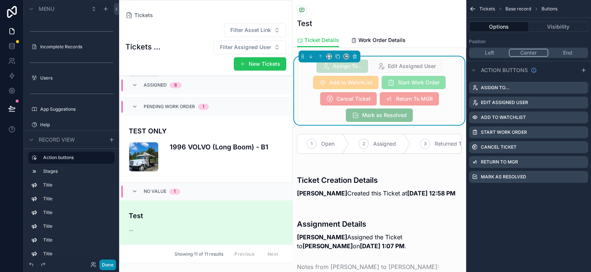
click at [109, 263] on button "Done" at bounding box center [107, 265] width 17 height 11
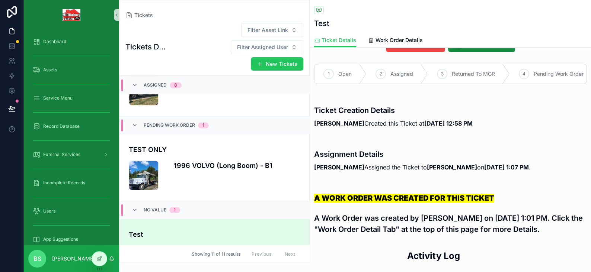
scroll to position [0, 0]
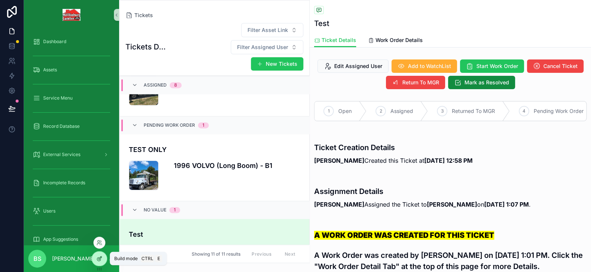
click at [101, 258] on icon at bounding box center [100, 258] width 3 height 3
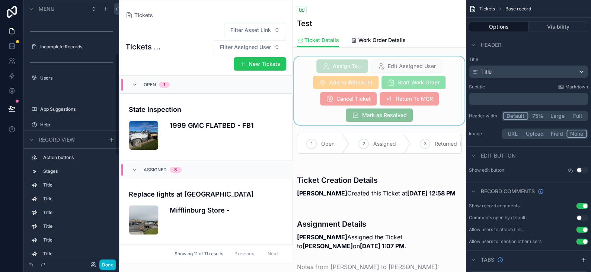
scroll to position [626, 0]
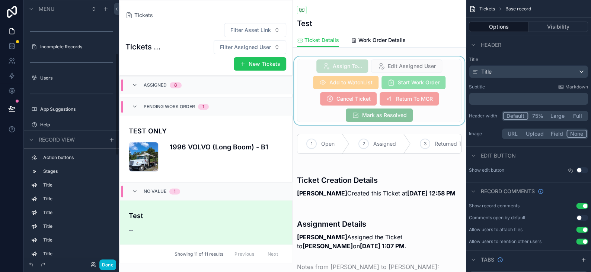
click at [406, 105] on div "scrollable content" at bounding box center [379, 91] width 173 height 68
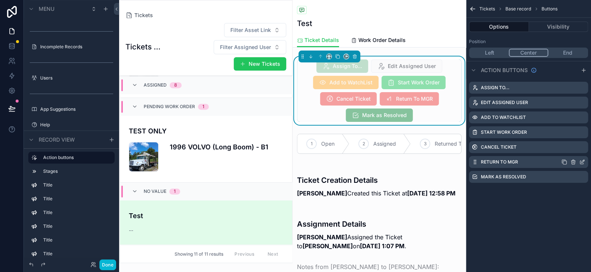
click at [581, 160] on icon "scrollable content" at bounding box center [582, 162] width 6 height 6
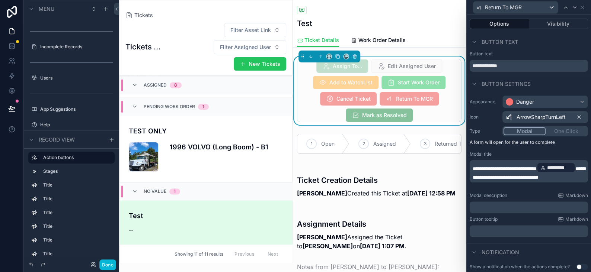
scroll to position [101, 0]
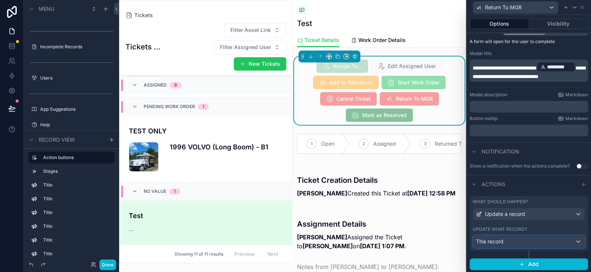
click at [513, 245] on div "This record" at bounding box center [529, 242] width 112 height 12
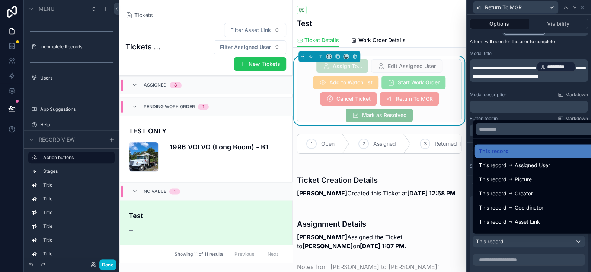
click at [513, 245] on div at bounding box center [529, 136] width 124 height 272
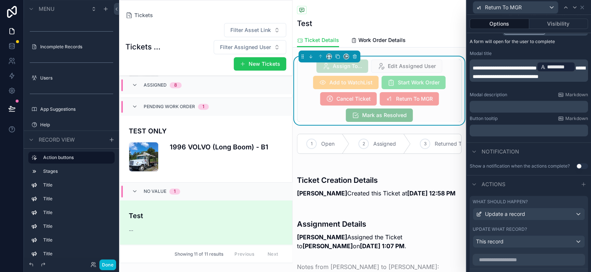
scroll to position [255, 0]
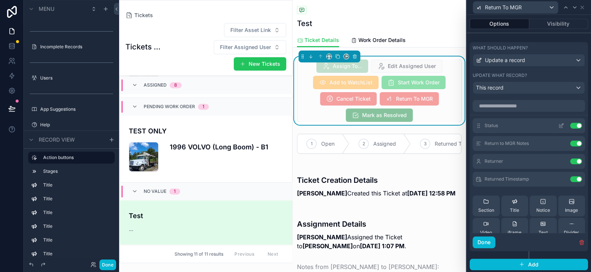
click at [561, 125] on icon at bounding box center [562, 125] width 3 height 3
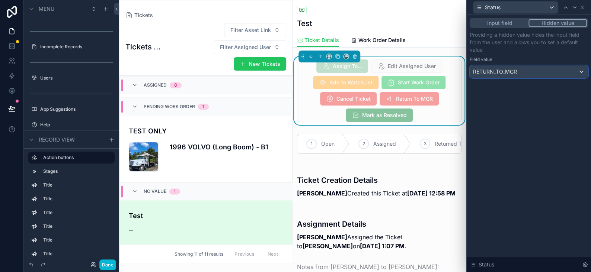
click at [581, 72] on div "RETURN_TO_MGR" at bounding box center [529, 72] width 118 height 12
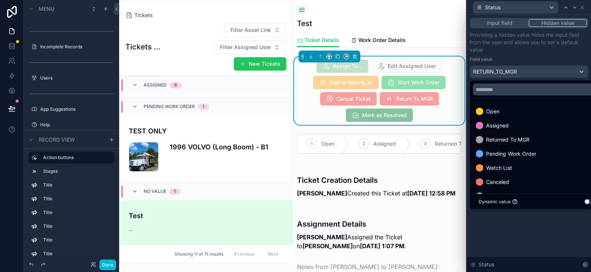
click at [552, 230] on div at bounding box center [529, 136] width 124 height 272
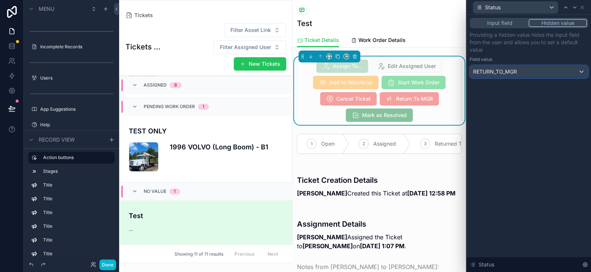
click at [580, 70] on div "RETURN_TO_MGR" at bounding box center [529, 72] width 118 height 12
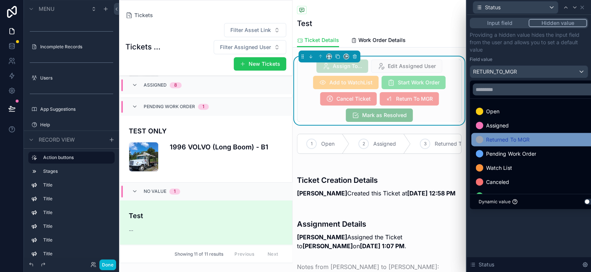
click at [519, 141] on span "Returned To MGR" at bounding box center [507, 139] width 43 height 9
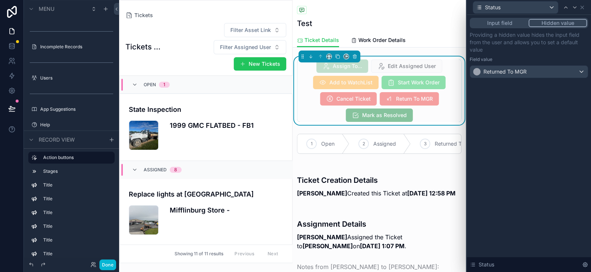
scroll to position [626, 0]
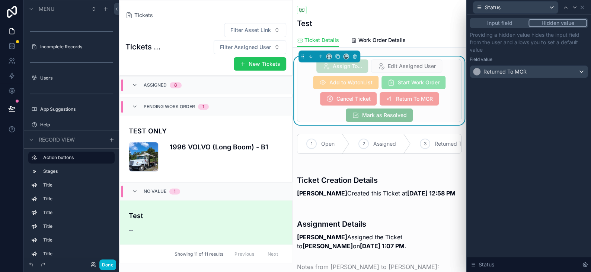
click at [523, 132] on div "Input field Hidden value Providing a hidden value hides the input field from th…" at bounding box center [529, 144] width 124 height 258
click at [111, 265] on button "Done" at bounding box center [107, 265] width 17 height 11
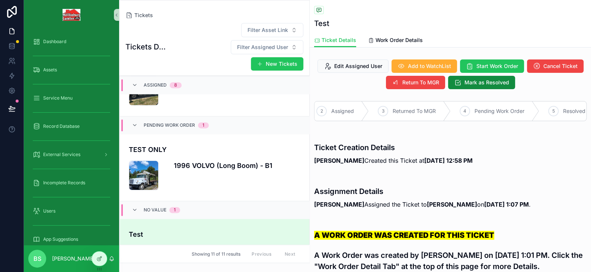
scroll to position [0, 0]
